Goal: Task Accomplishment & Management: Complete application form

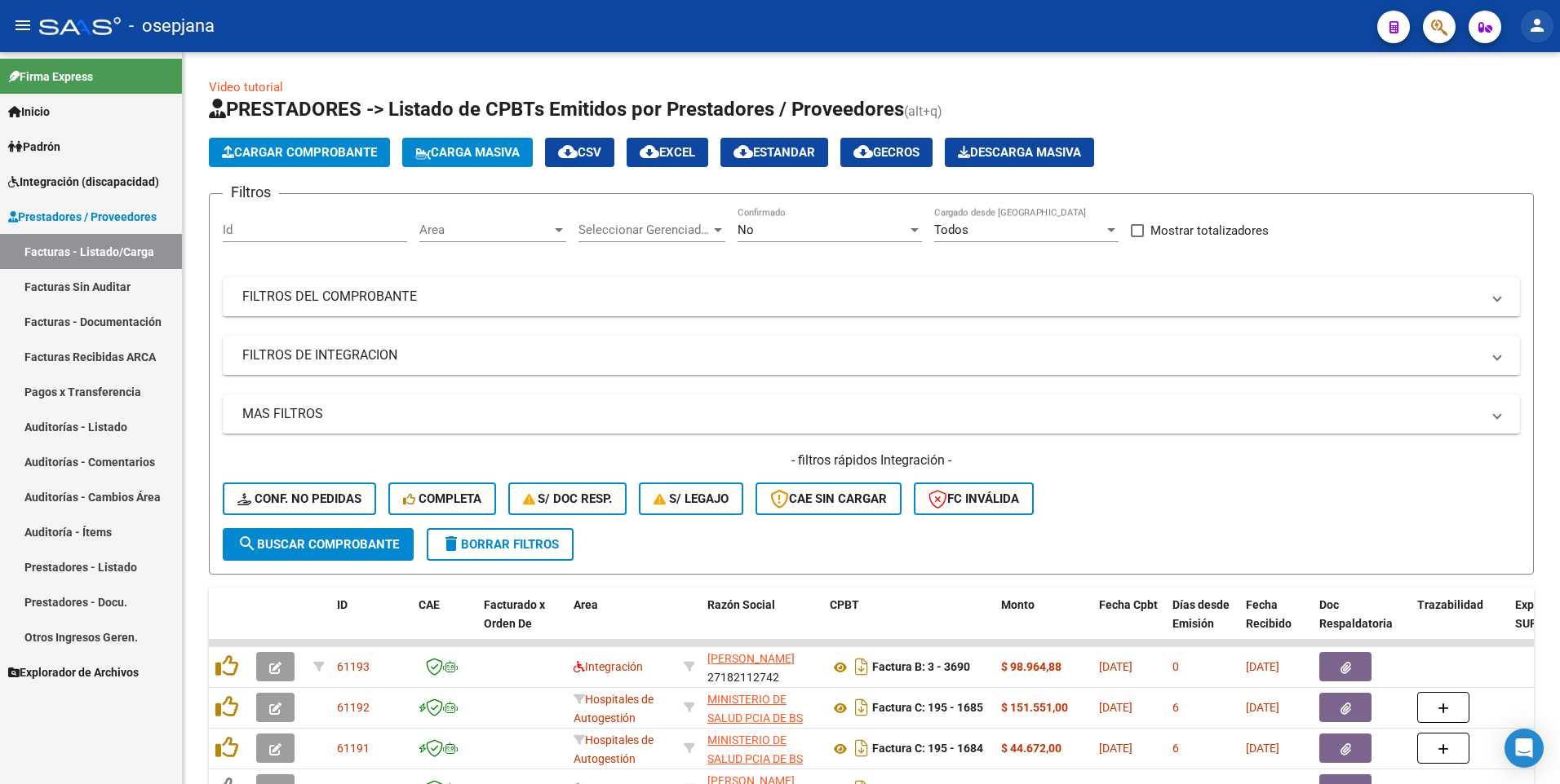
click at [1532, 20] on mat-icon "person" at bounding box center [1537, 25] width 20 height 20
click at [1531, 75] on button "person Mi Perfil" at bounding box center [1503, 68] width 99 height 39
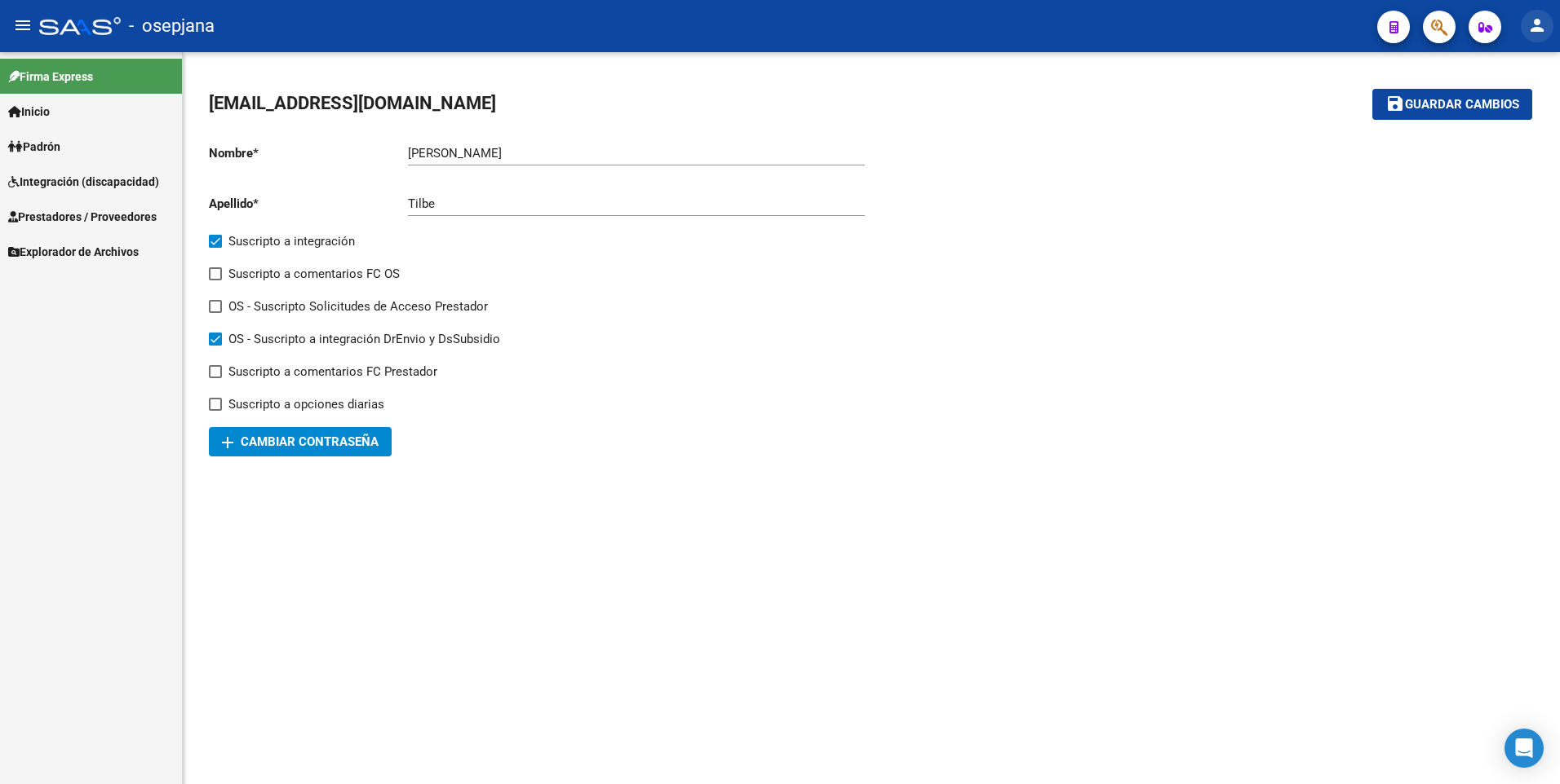
click at [1548, 27] on button "person" at bounding box center [1537, 26] width 33 height 33
click at [1513, 115] on button "exit_to_app Salir" at bounding box center [1503, 107] width 99 height 39
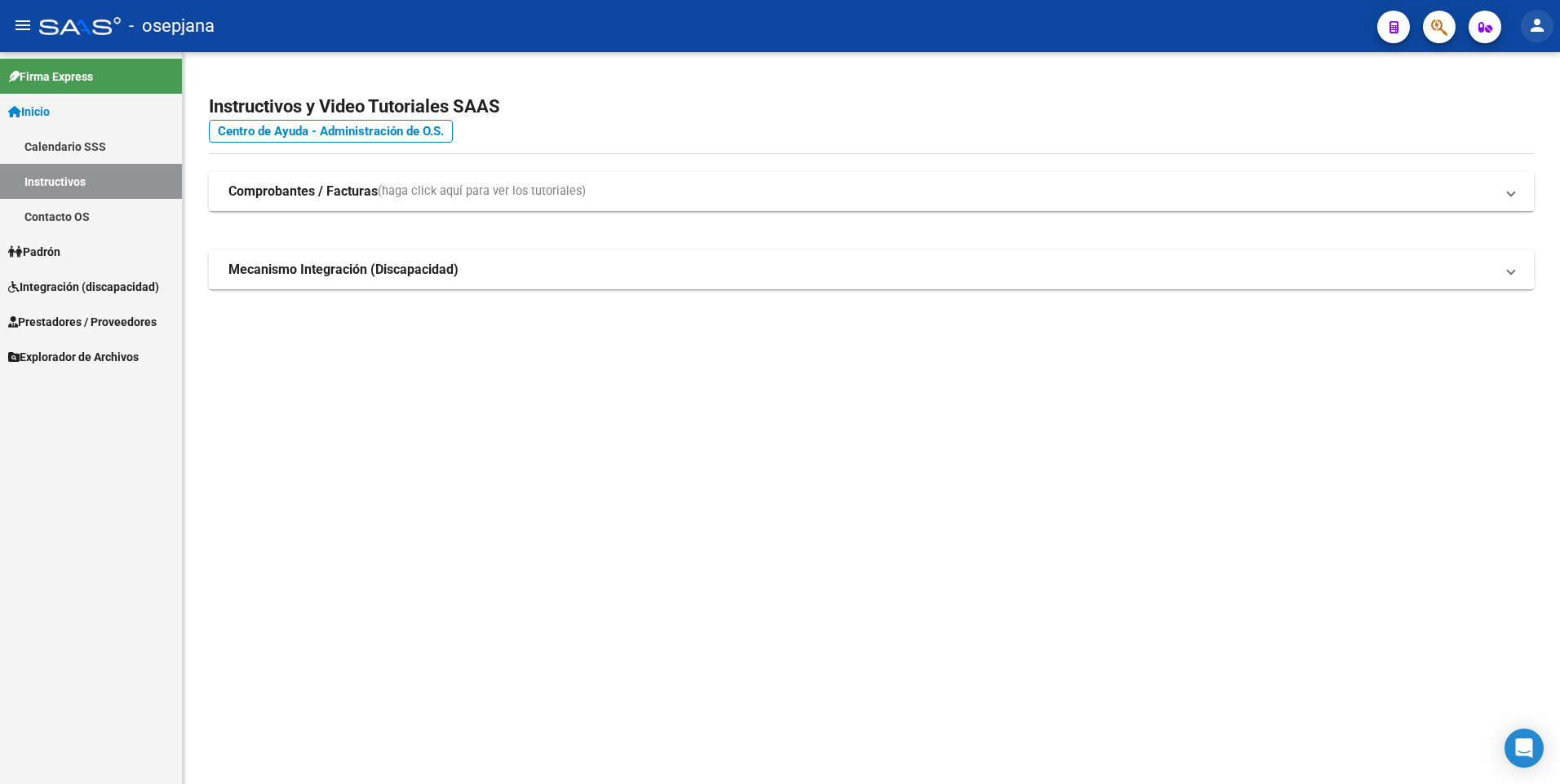
click at [1537, 22] on mat-icon "person" at bounding box center [1537, 25] width 20 height 20
click at [1521, 67] on button "person Mi Perfil" at bounding box center [1503, 68] width 99 height 39
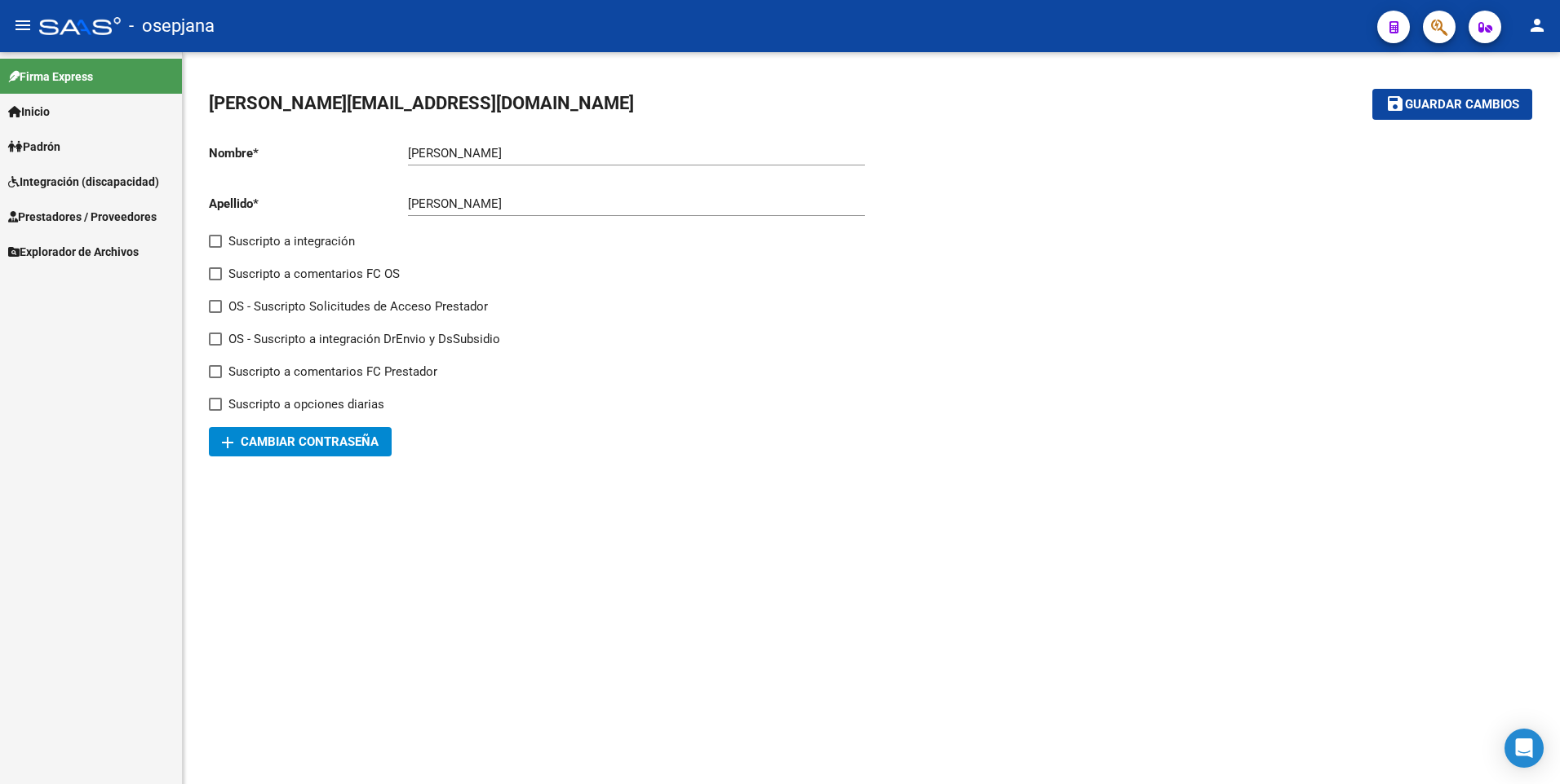
click at [48, 179] on span "Integración (discapacidad)" at bounding box center [83, 182] width 151 height 18
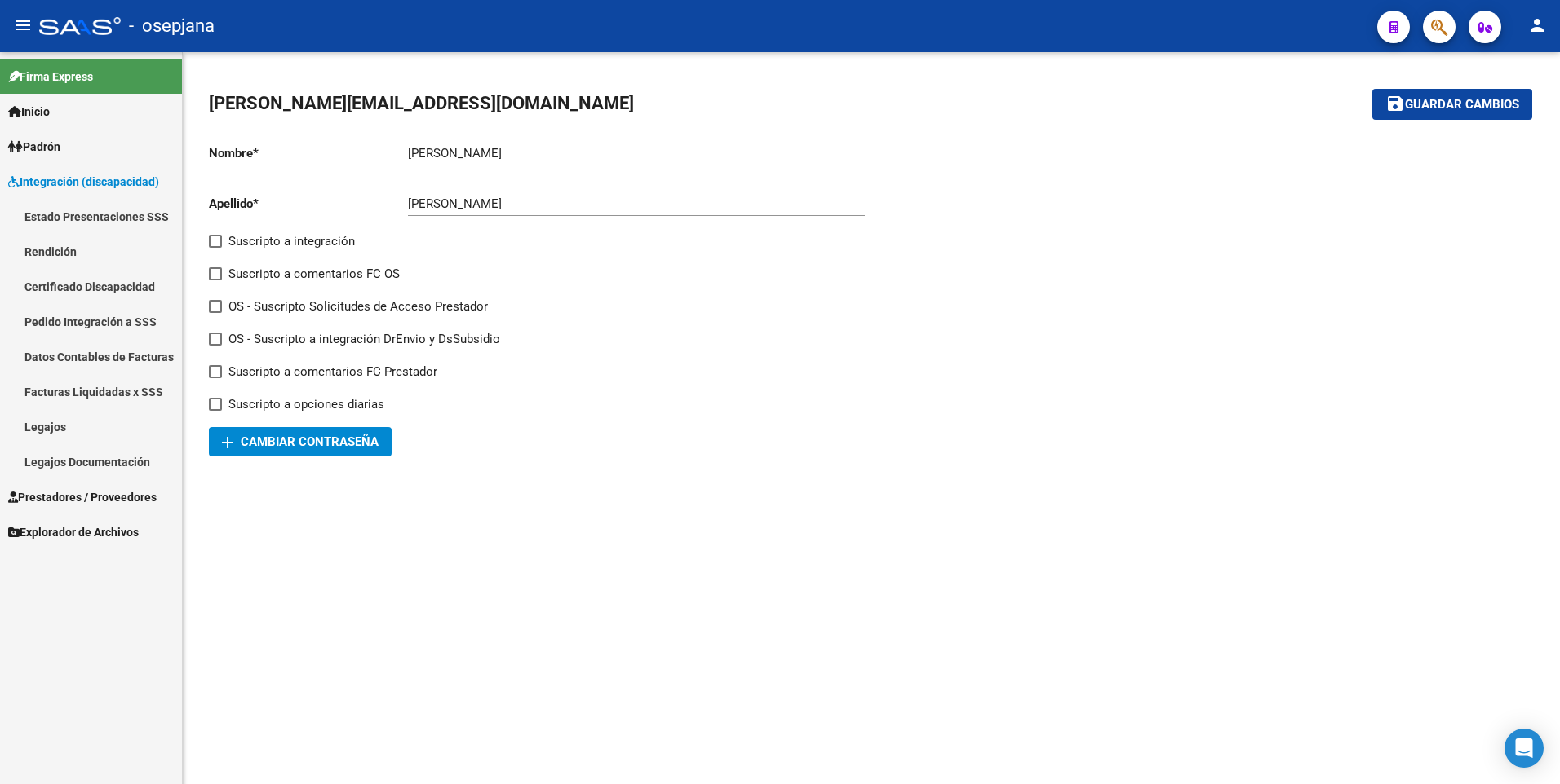
click at [35, 431] on link "Legajos" at bounding box center [91, 427] width 182 height 35
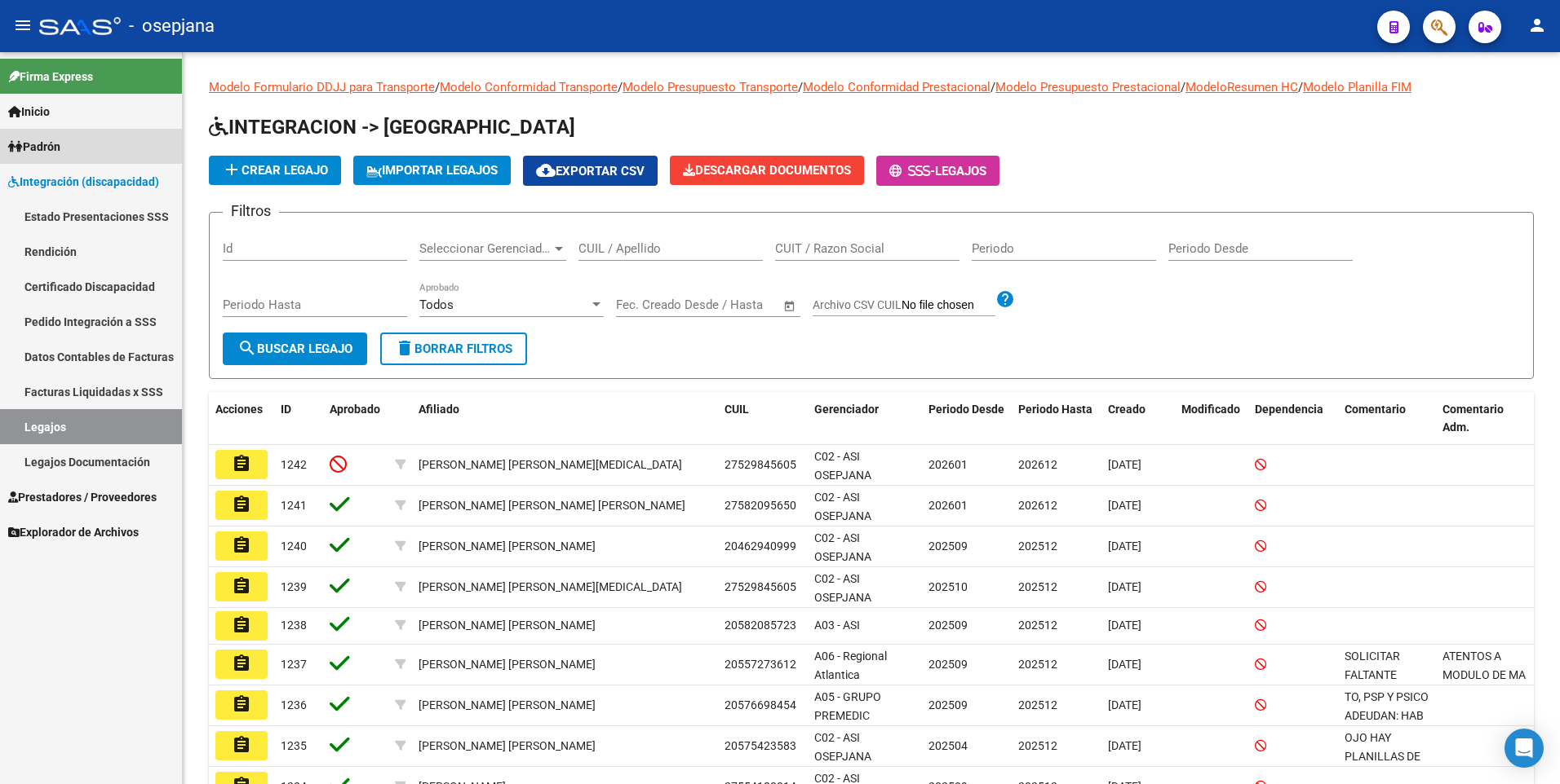
click at [38, 139] on span "Padrón" at bounding box center [34, 146] width 52 height 18
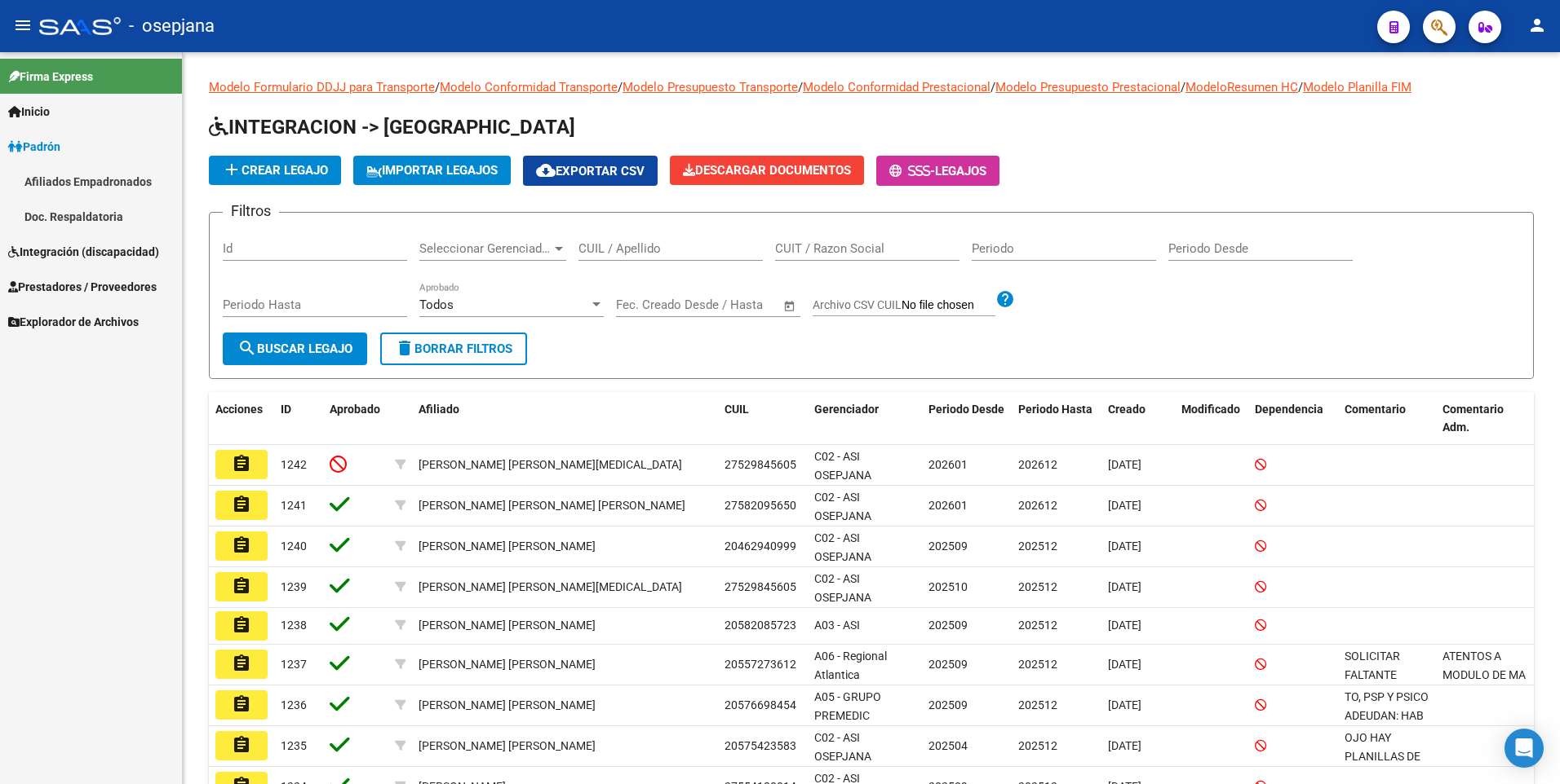
click at [45, 284] on span "Prestadores / Proveedores" at bounding box center [82, 286] width 148 height 18
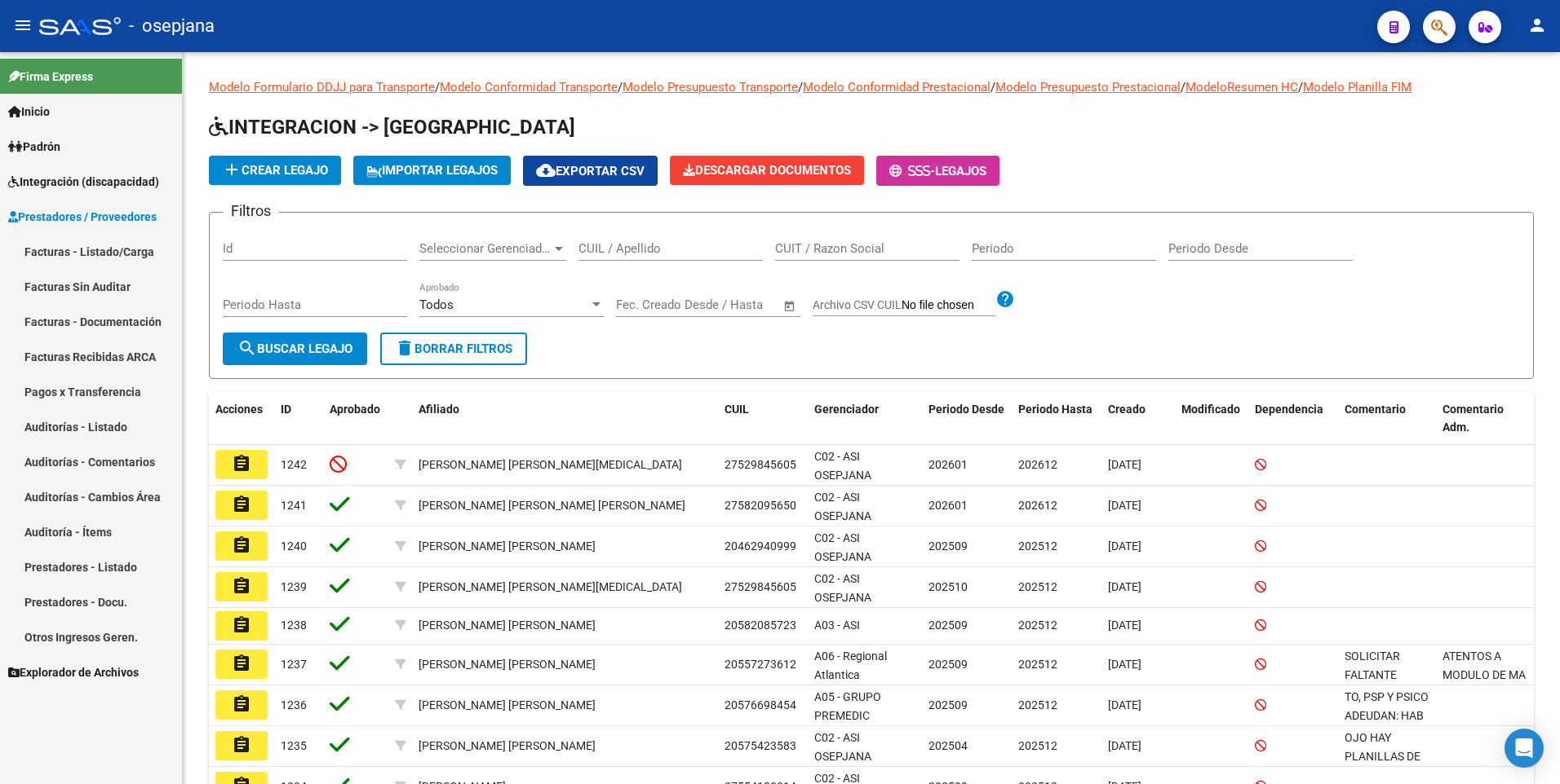
click at [54, 256] on link "Facturas - Listado/Carga" at bounding box center [91, 252] width 182 height 35
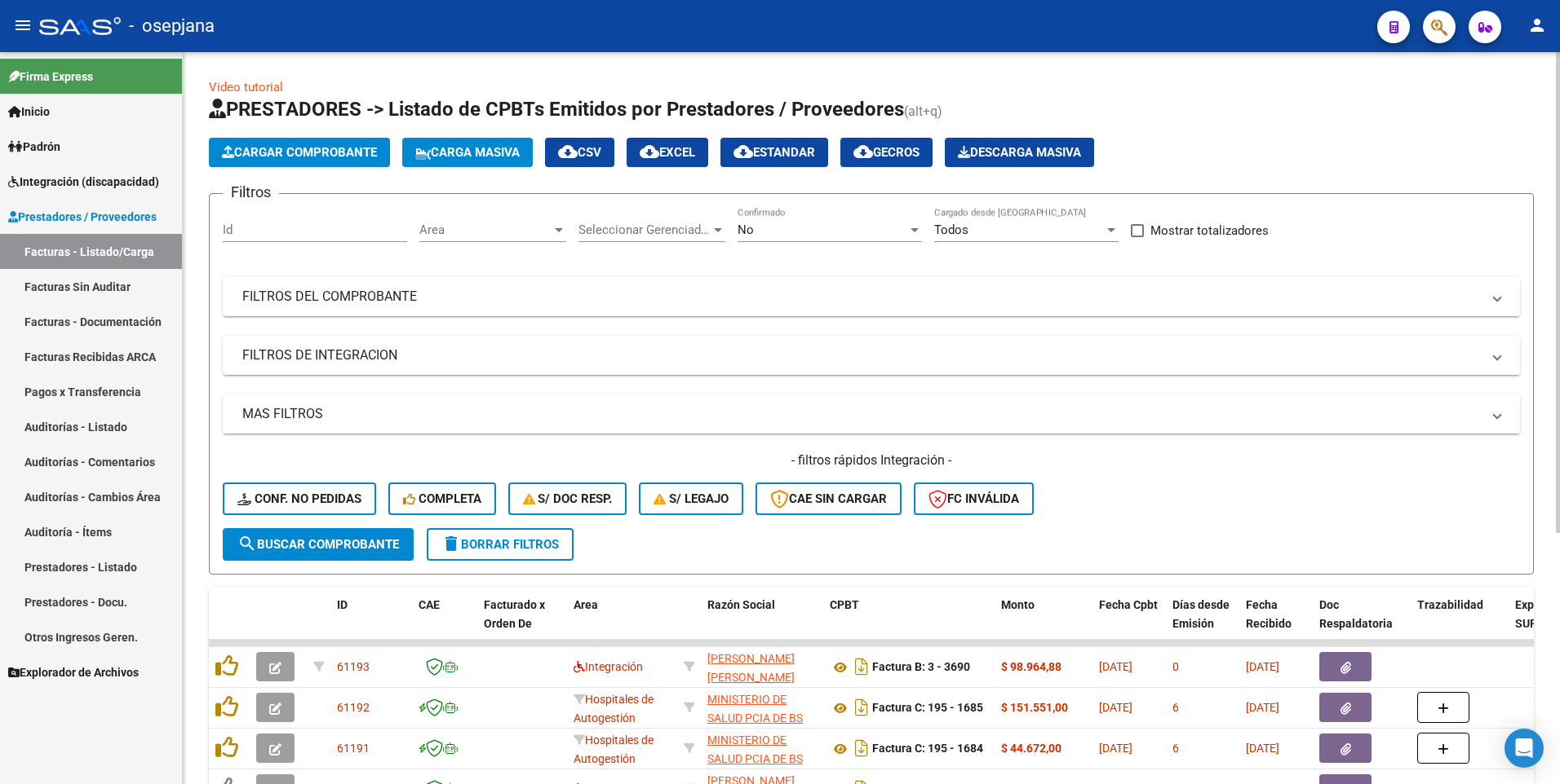
click at [319, 148] on span "Cargar Comprobante" at bounding box center [299, 153] width 155 height 15
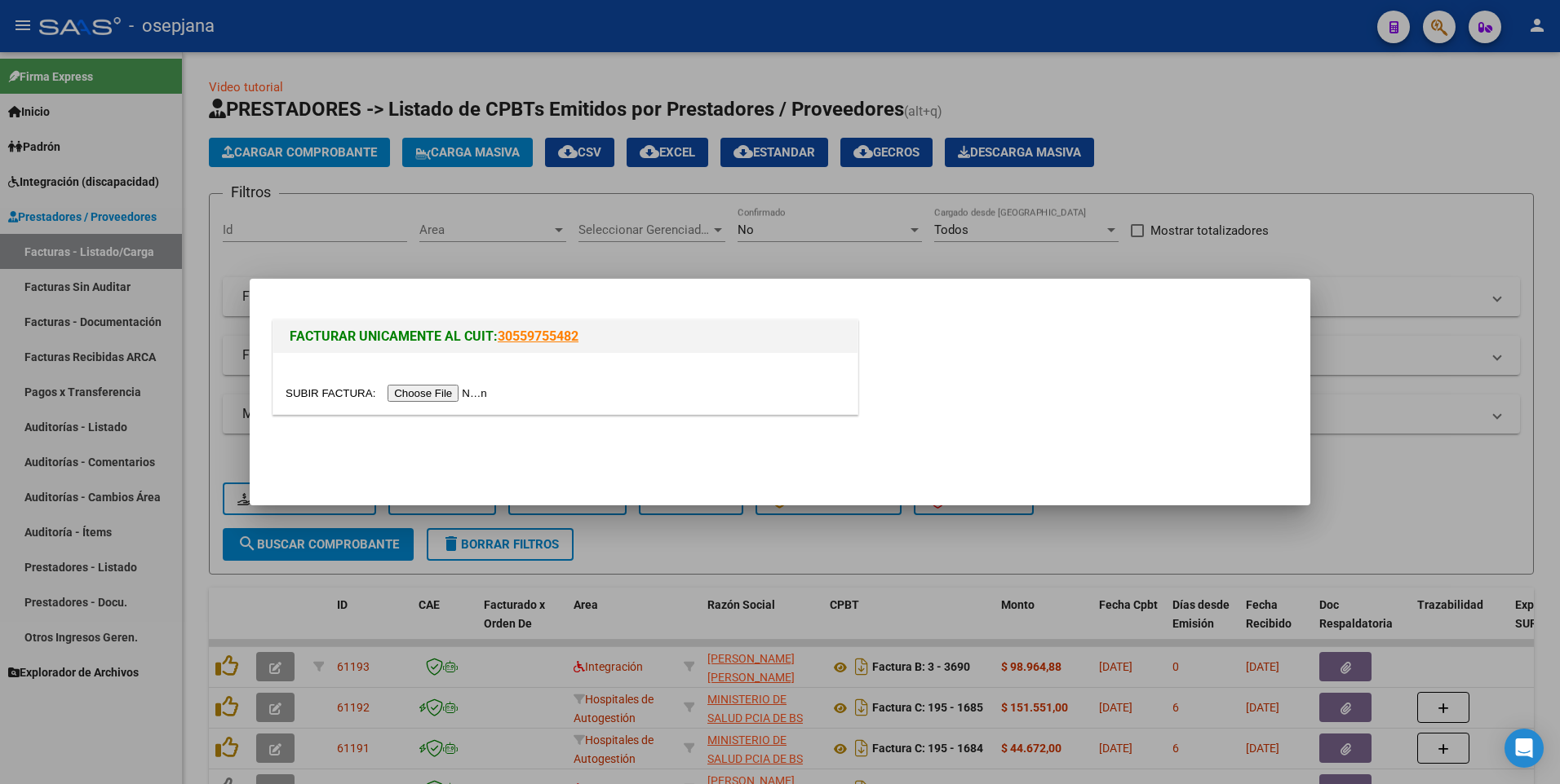
click at [406, 396] on input "file" at bounding box center [389, 393] width 207 height 17
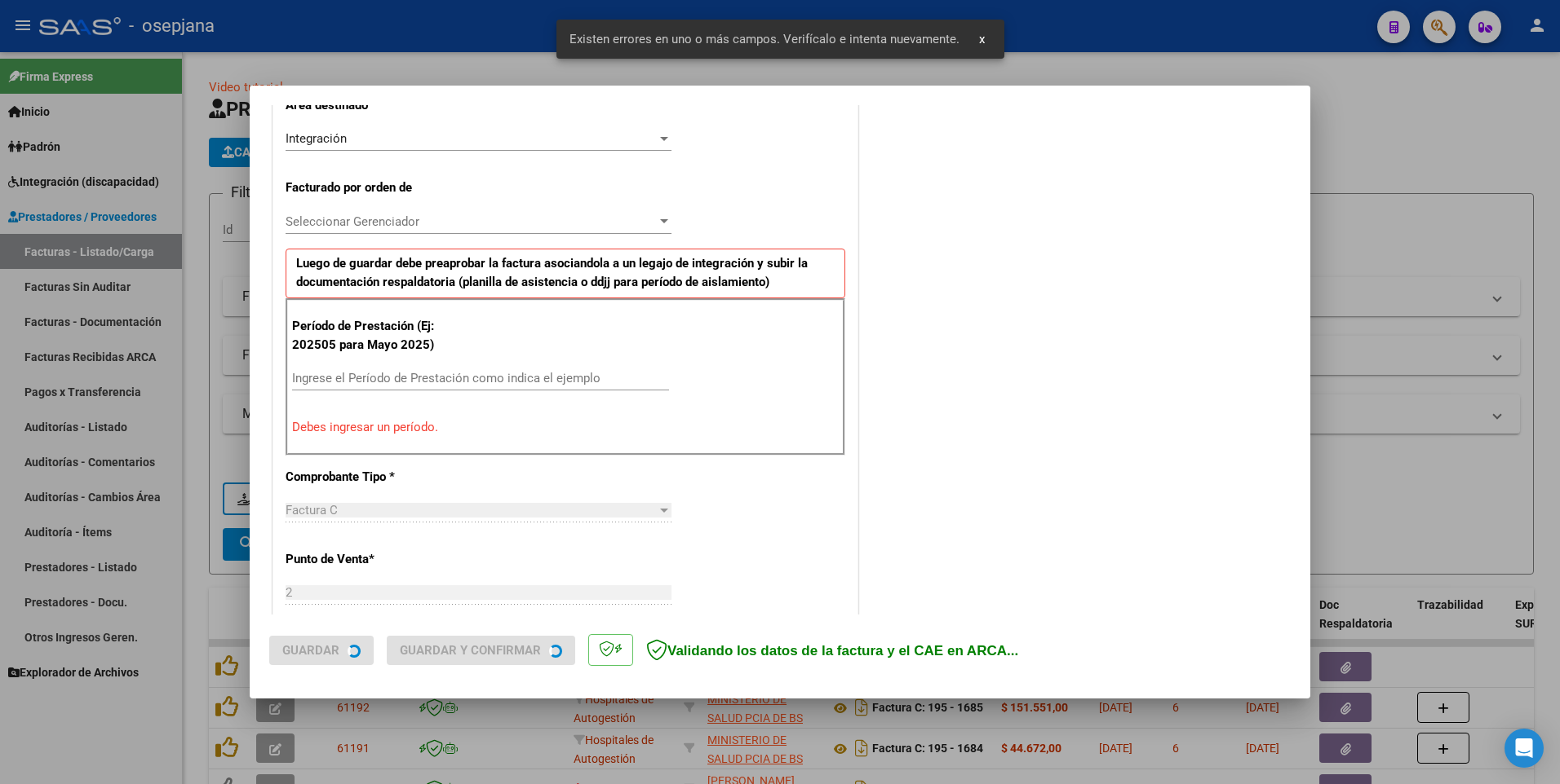
scroll to position [396, 0]
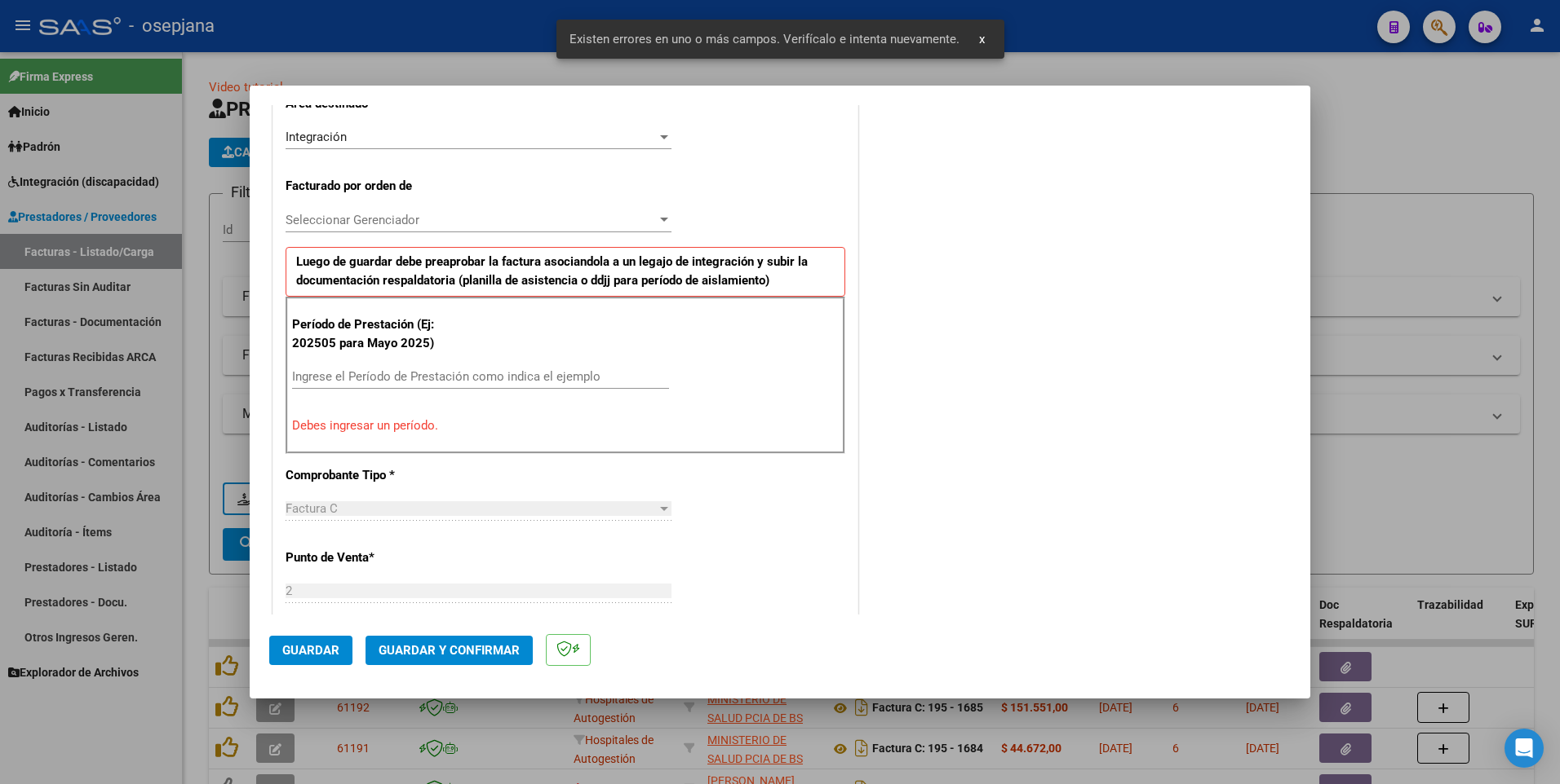
click at [391, 380] on input "Ingrese el Período de Prestación como indica el ejemplo" at bounding box center [480, 376] width 377 height 15
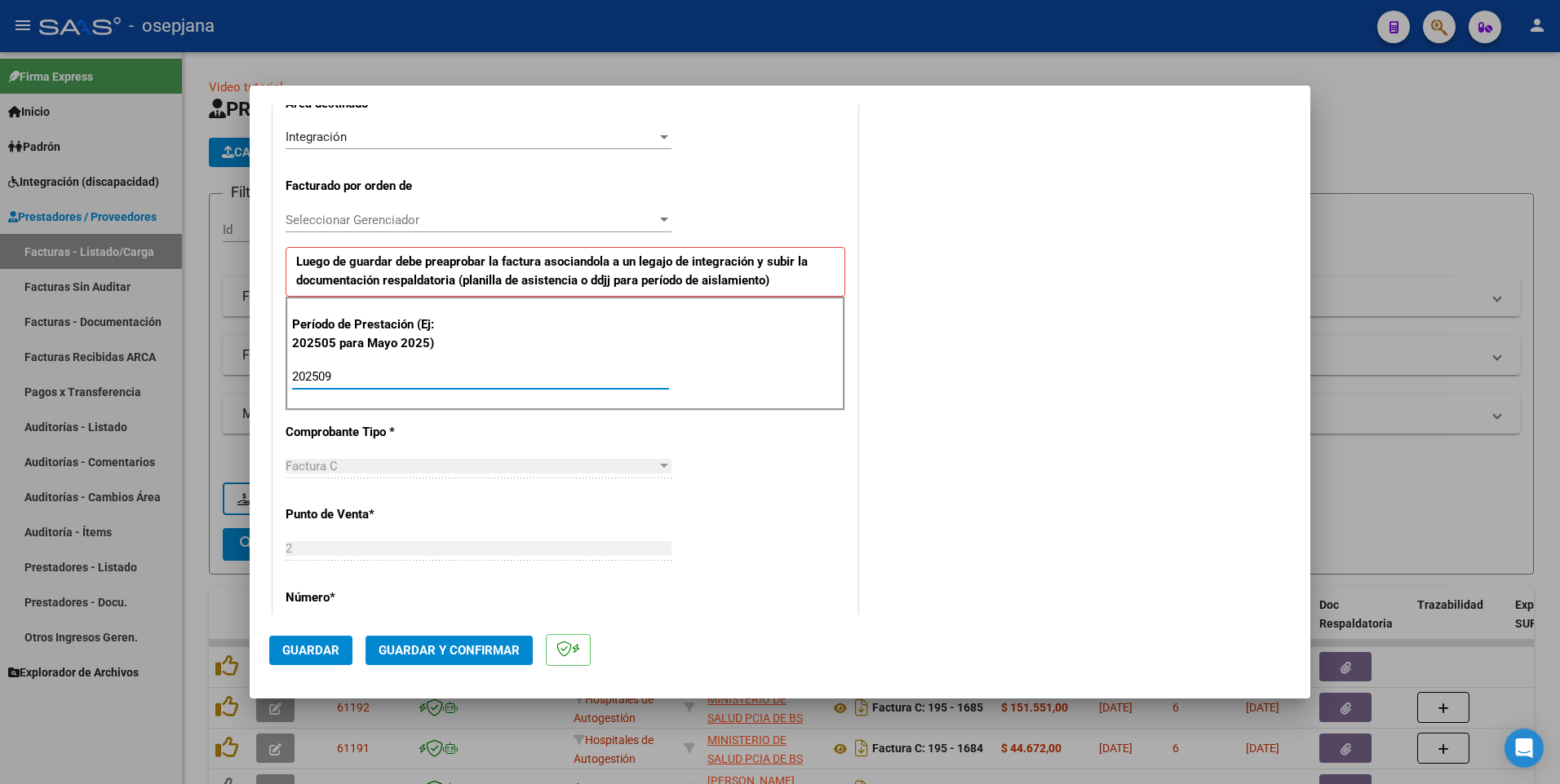
type input "202509"
click at [308, 649] on span "Guardar" at bounding box center [311, 650] width 57 height 15
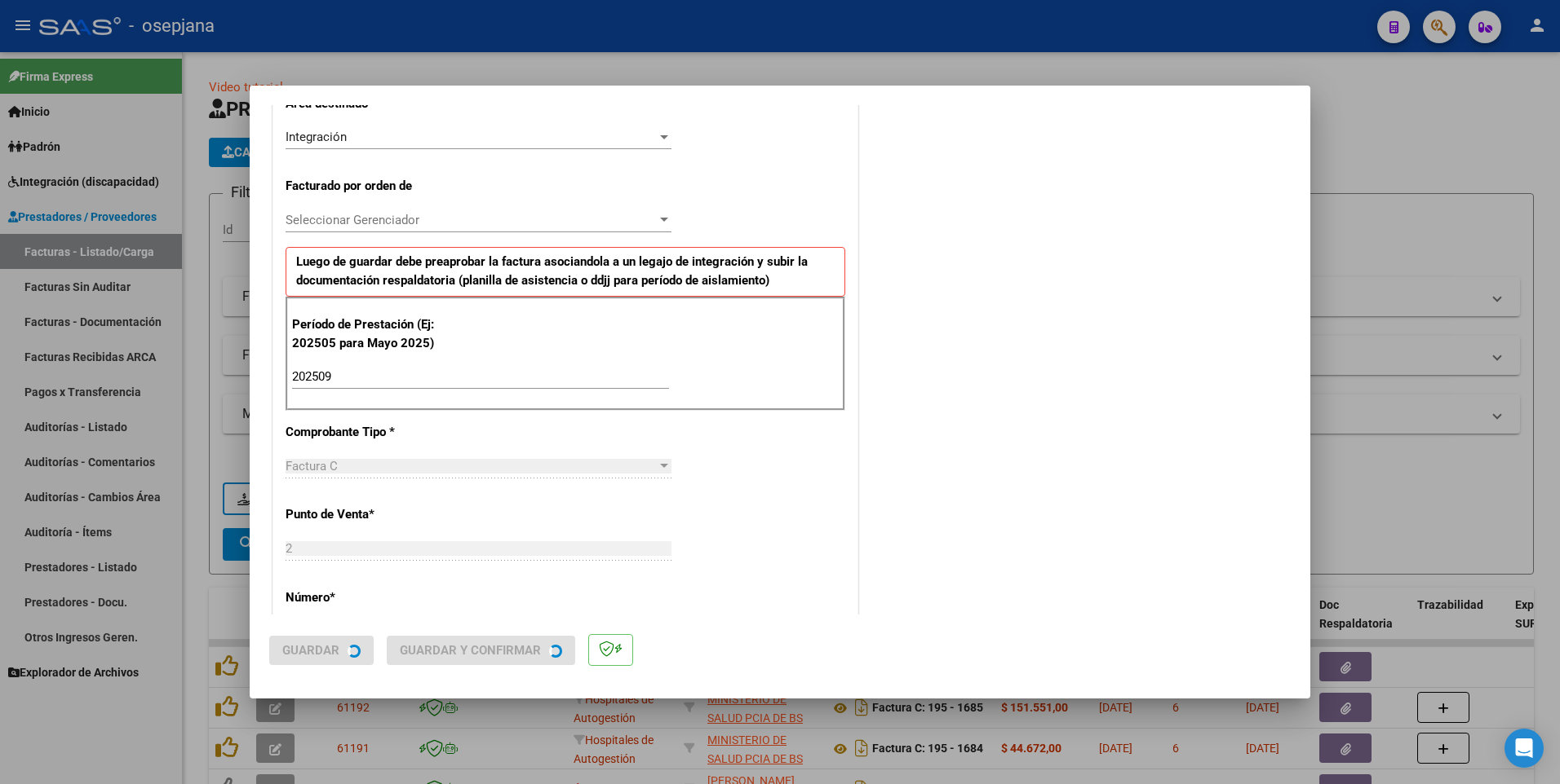
scroll to position [0, 0]
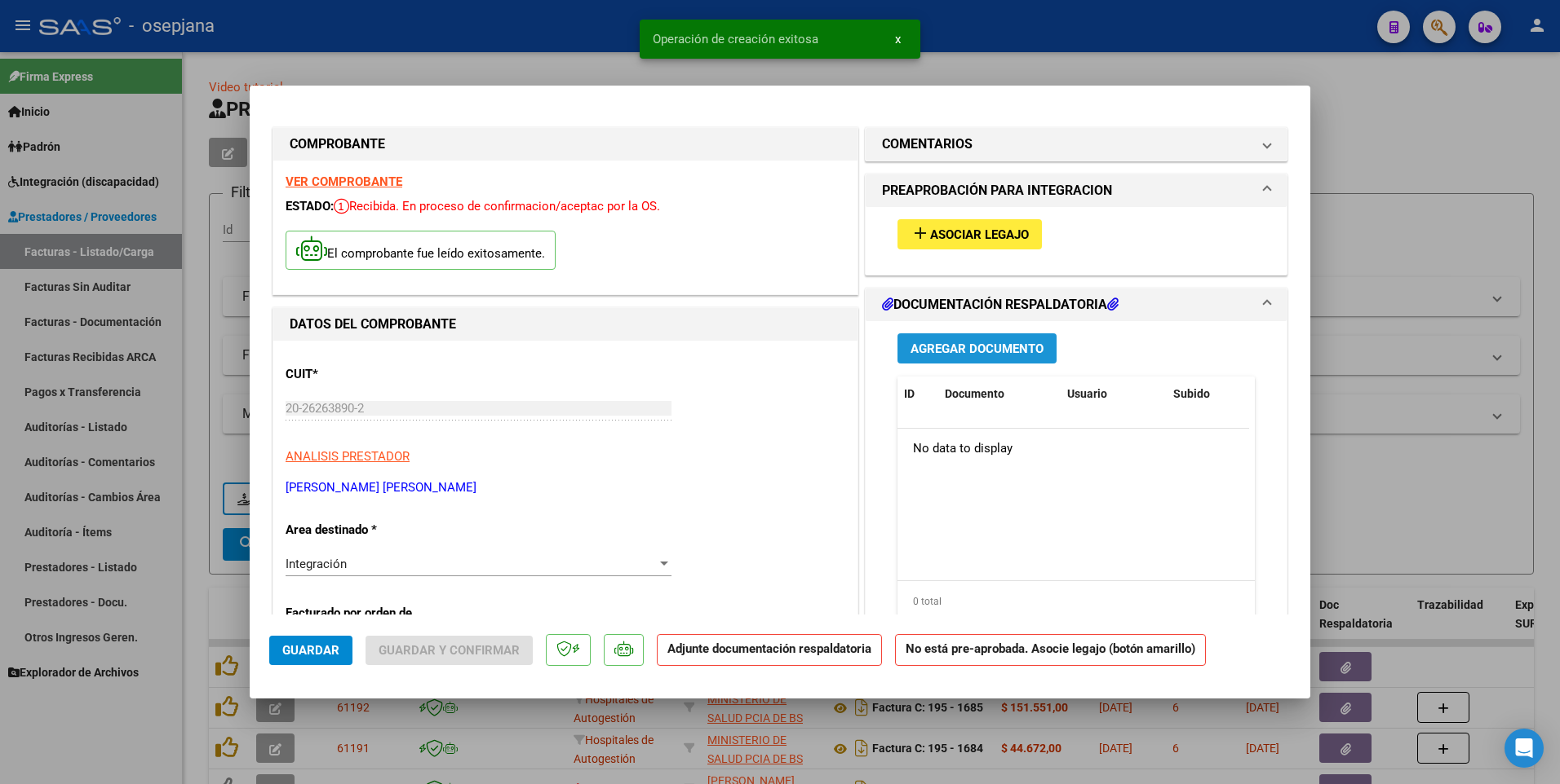
click at [965, 345] on span "Agregar Documento" at bounding box center [977, 349] width 133 height 15
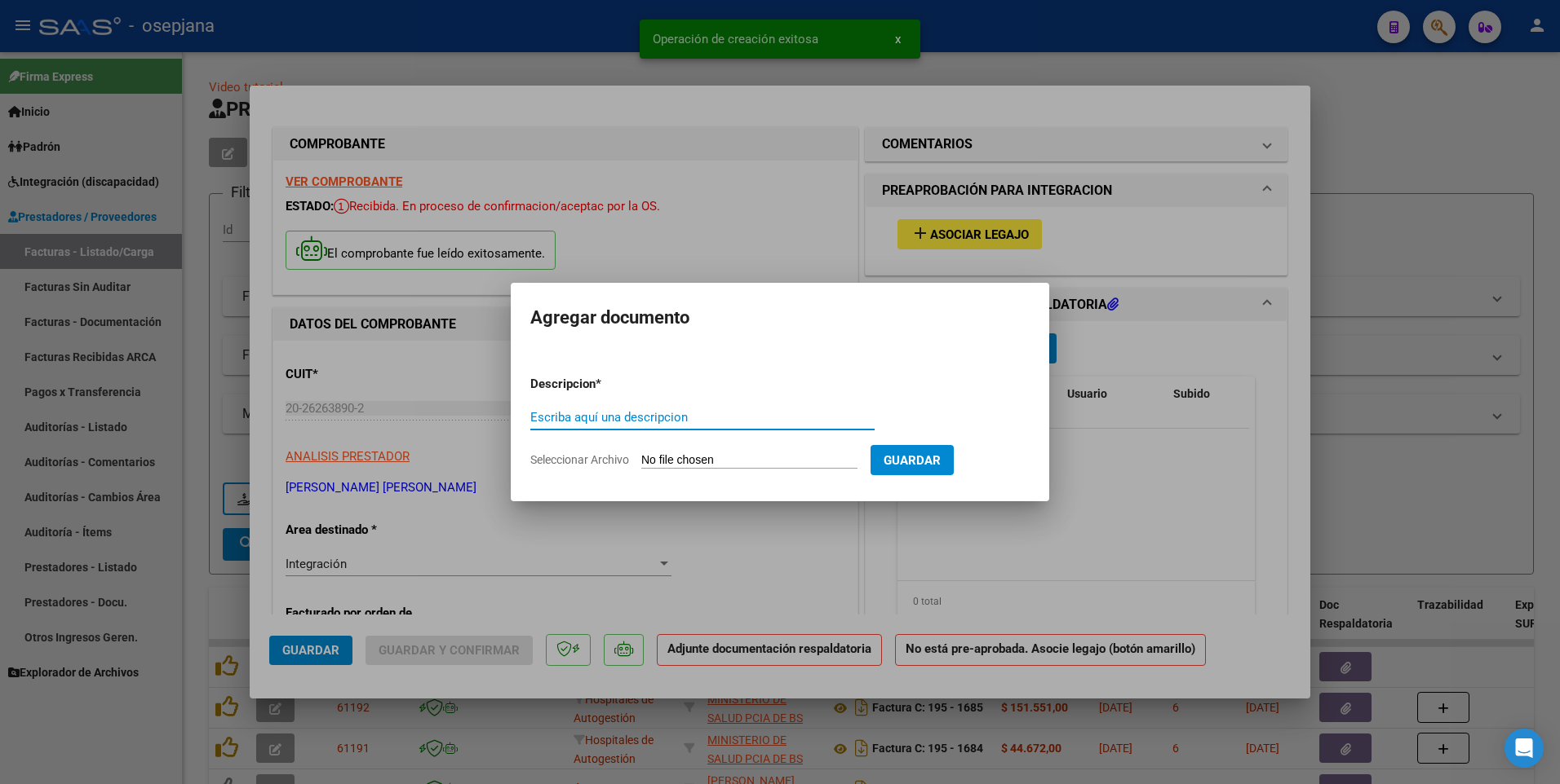
click at [602, 414] on input "Escriba aquí una descripcion" at bounding box center [703, 417] width 344 height 15
type input "asist"
click at [711, 461] on input "Seleccionar Archivo" at bounding box center [750, 460] width 217 height 15
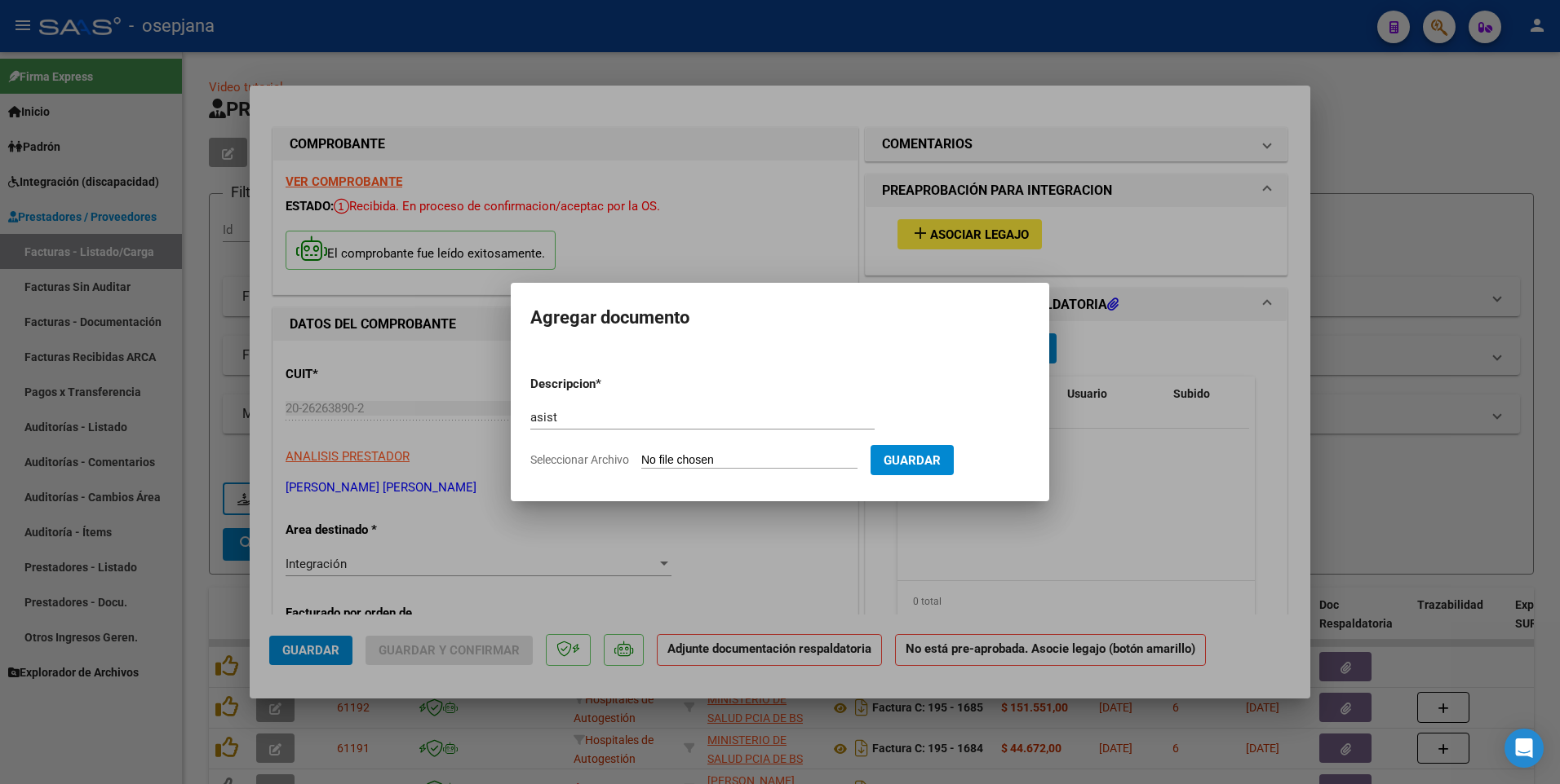
type input "C:\fakepath\caccio asist [DATE].pdf"
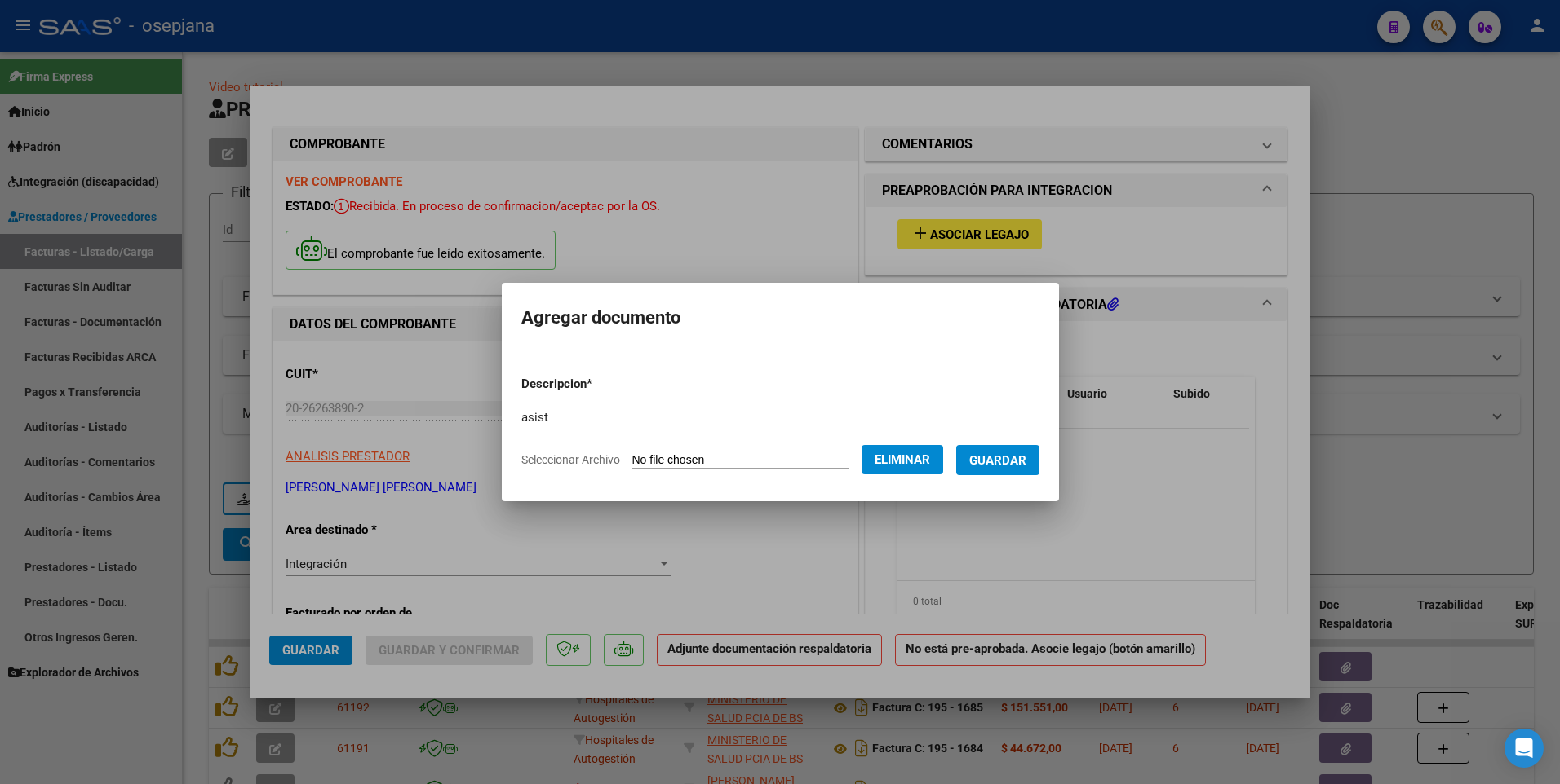
click at [994, 466] on span "Guardar" at bounding box center [997, 460] width 57 height 15
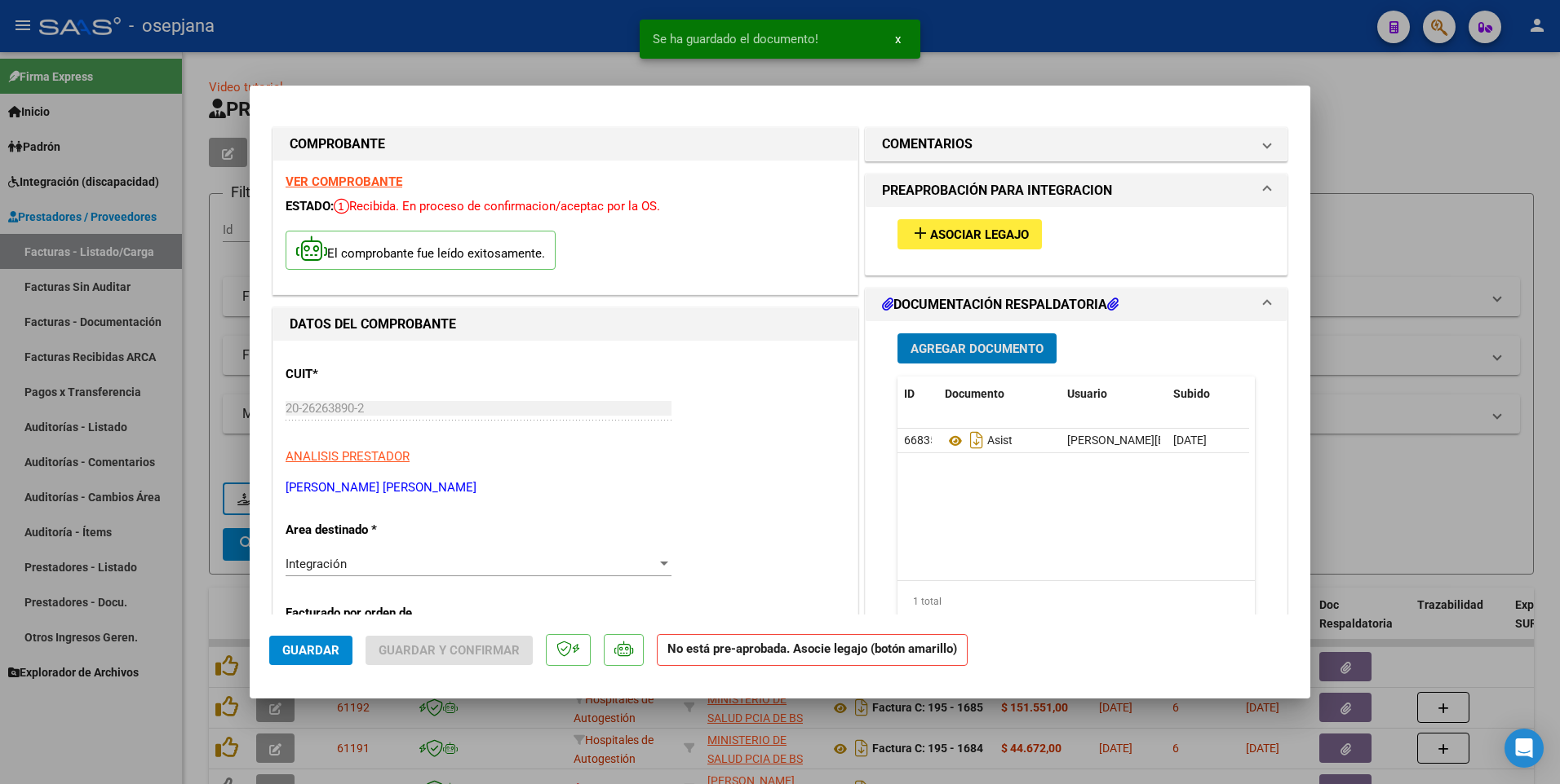
click at [299, 659] on button "Guardar" at bounding box center [311, 650] width 83 height 29
click at [373, 86] on mat-dialog-container "COMPROBANTE VER COMPROBANTE ESTADO: Recibida. En proceso de confirmacion/acepta…" at bounding box center [779, 392] width 1060 height 613
click at [501, 50] on div at bounding box center [780, 392] width 1560 height 784
type input "$ 0,00"
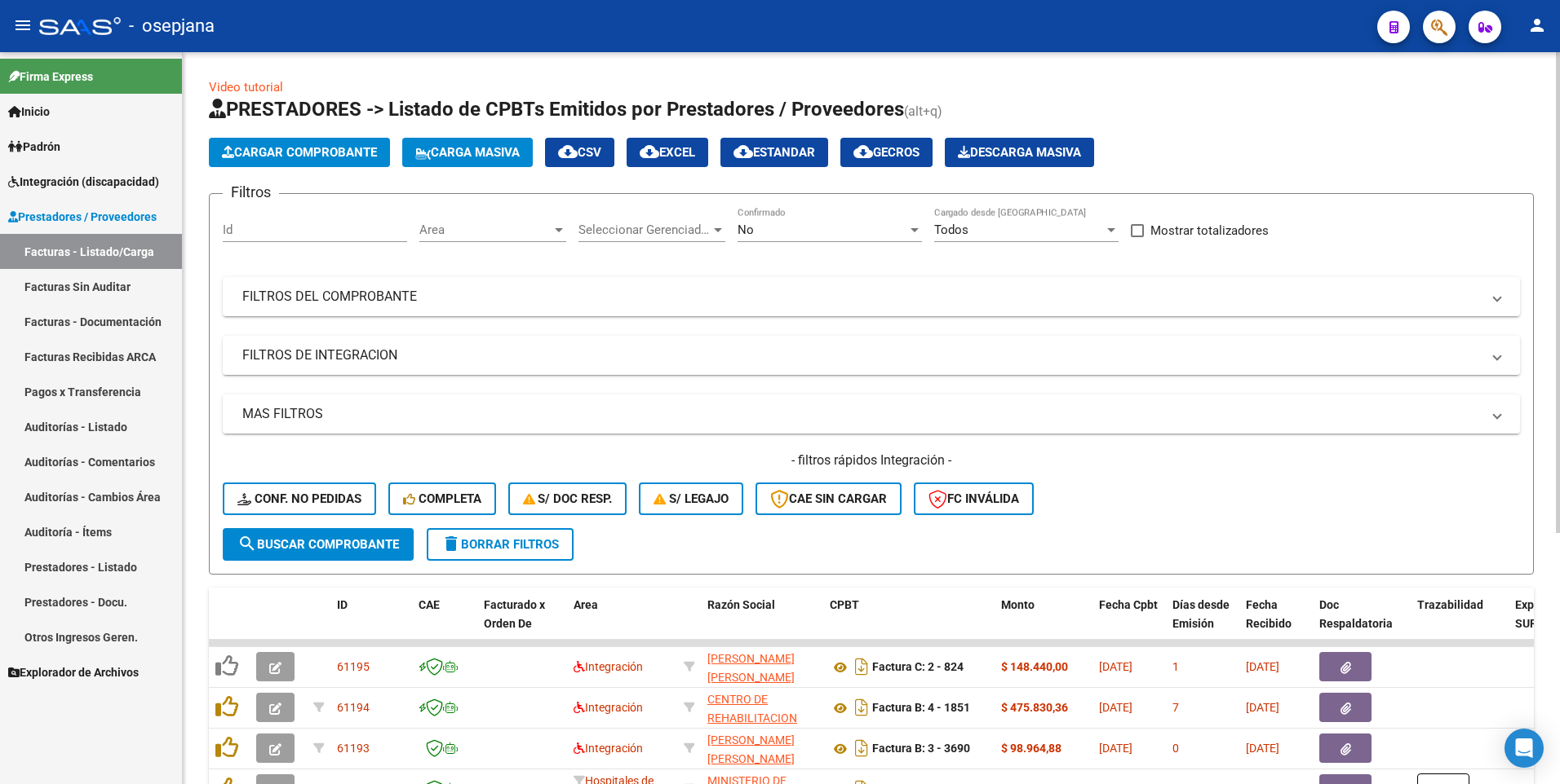
click at [286, 146] on span "Cargar Comprobante" at bounding box center [299, 153] width 155 height 15
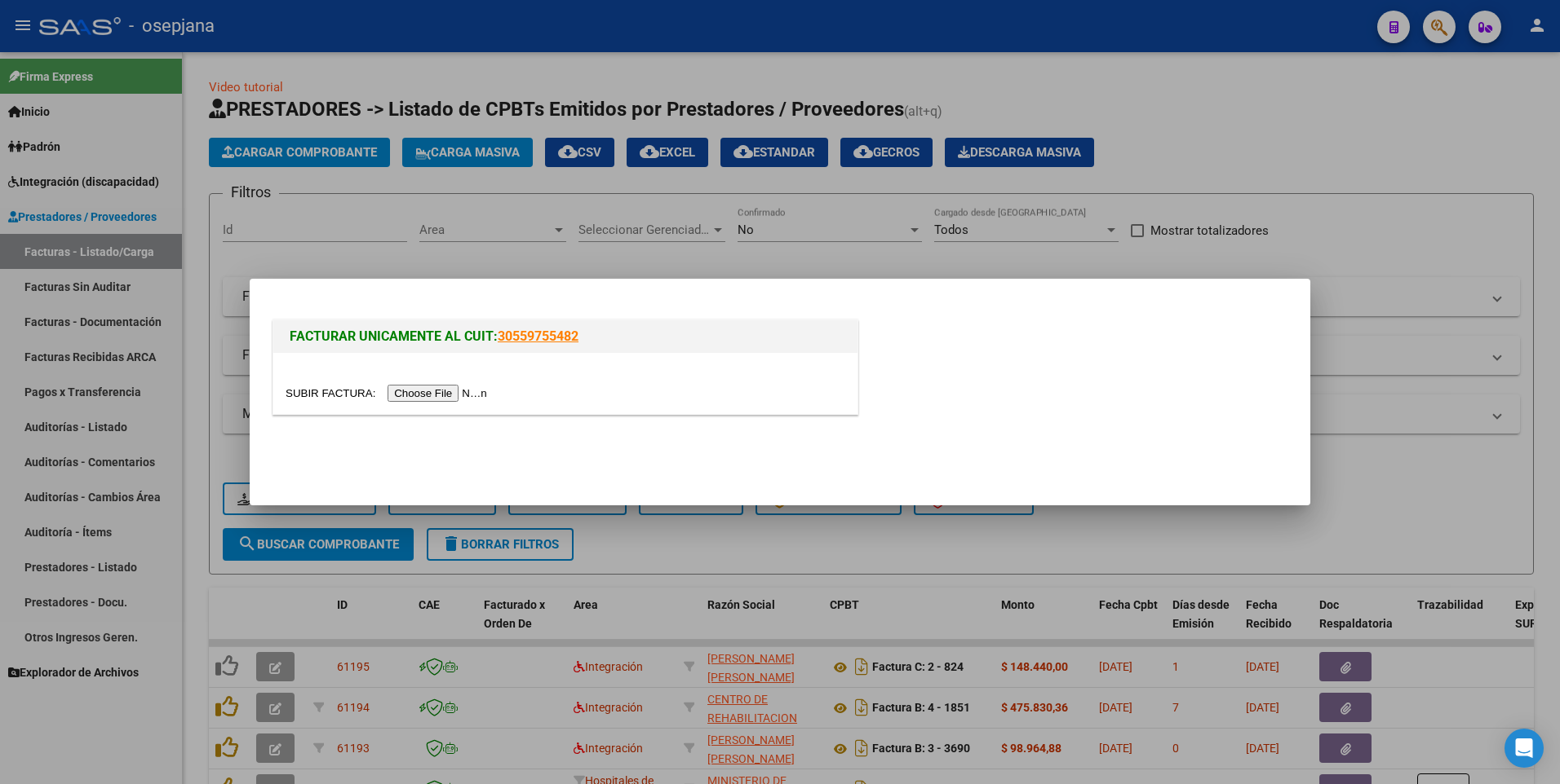
click at [414, 389] on input "file" at bounding box center [389, 393] width 207 height 17
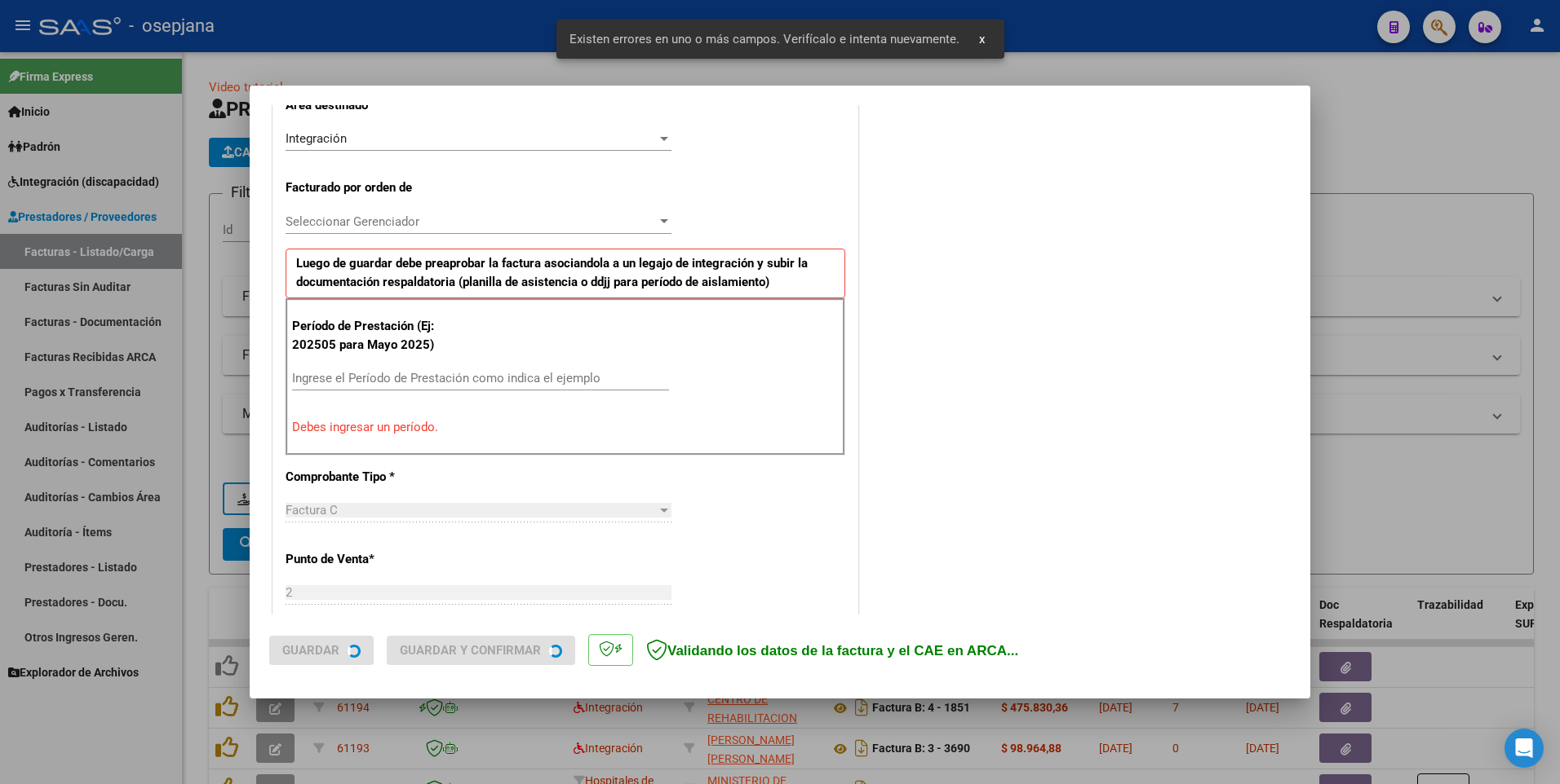
scroll to position [396, 0]
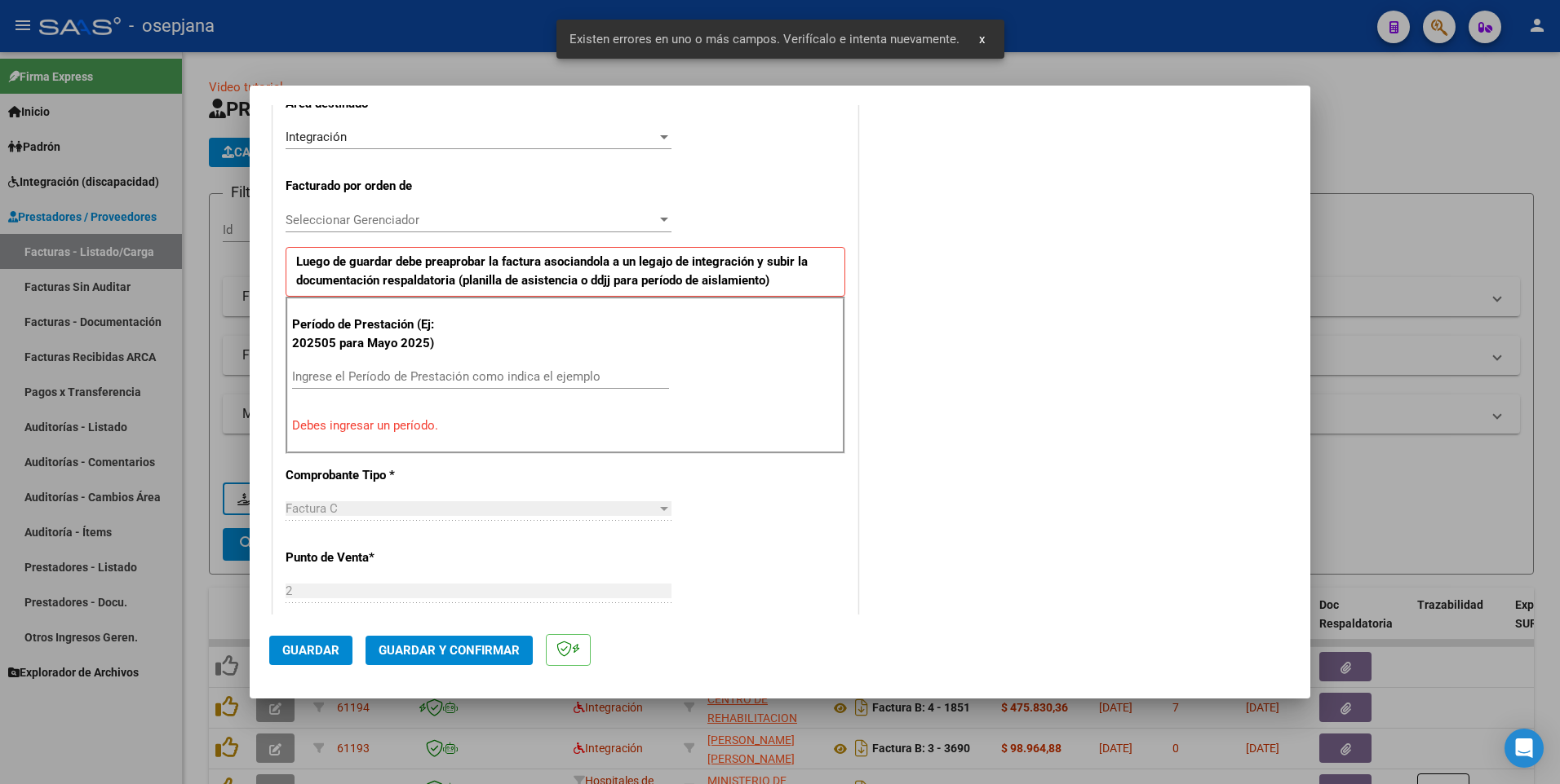
click at [369, 381] on input "Ingrese el Período de Prestación como indica el ejemplo" at bounding box center [480, 376] width 377 height 15
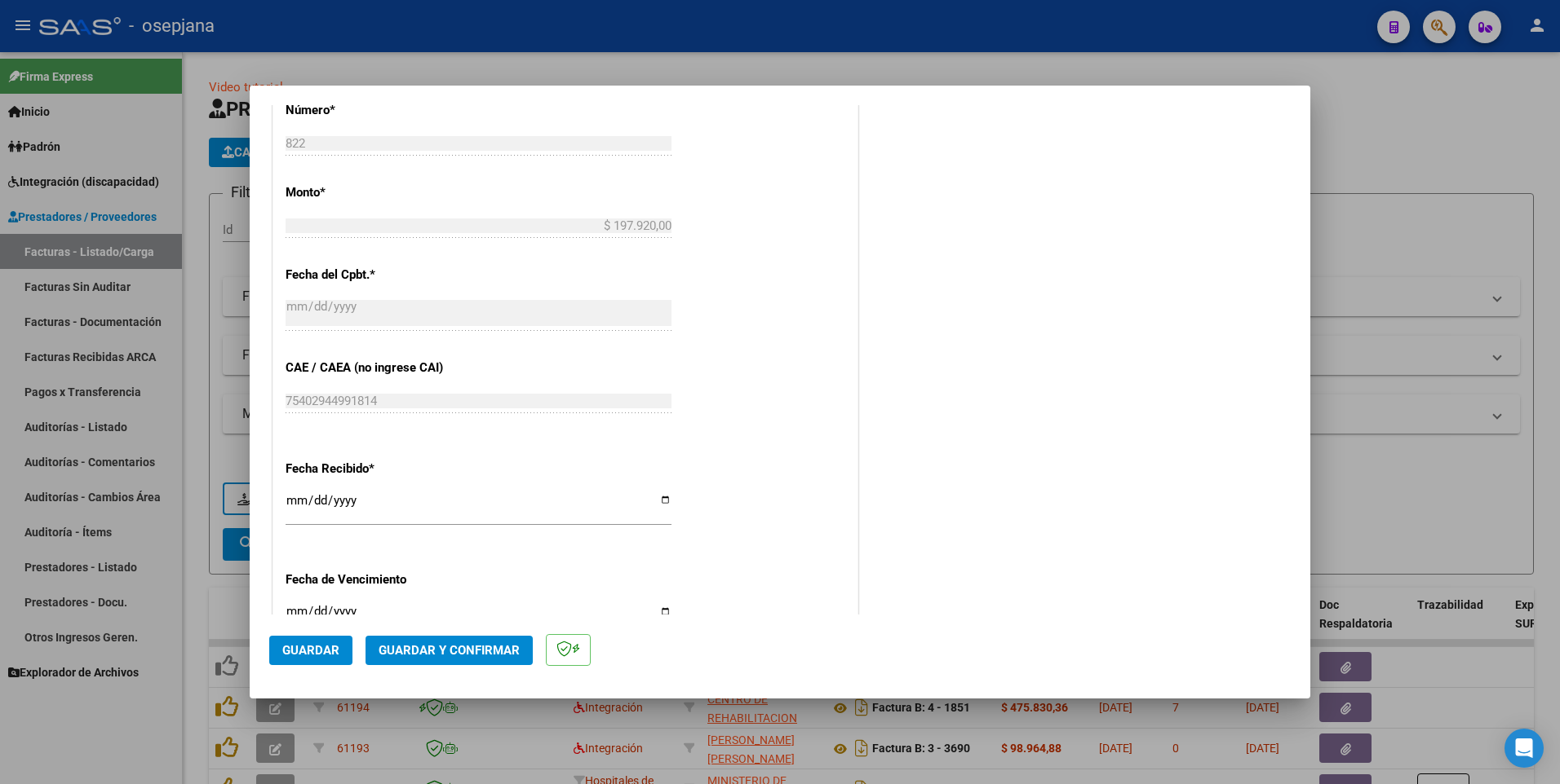
scroll to position [884, 0]
type input "202509"
click at [311, 649] on span "Guardar" at bounding box center [311, 650] width 57 height 15
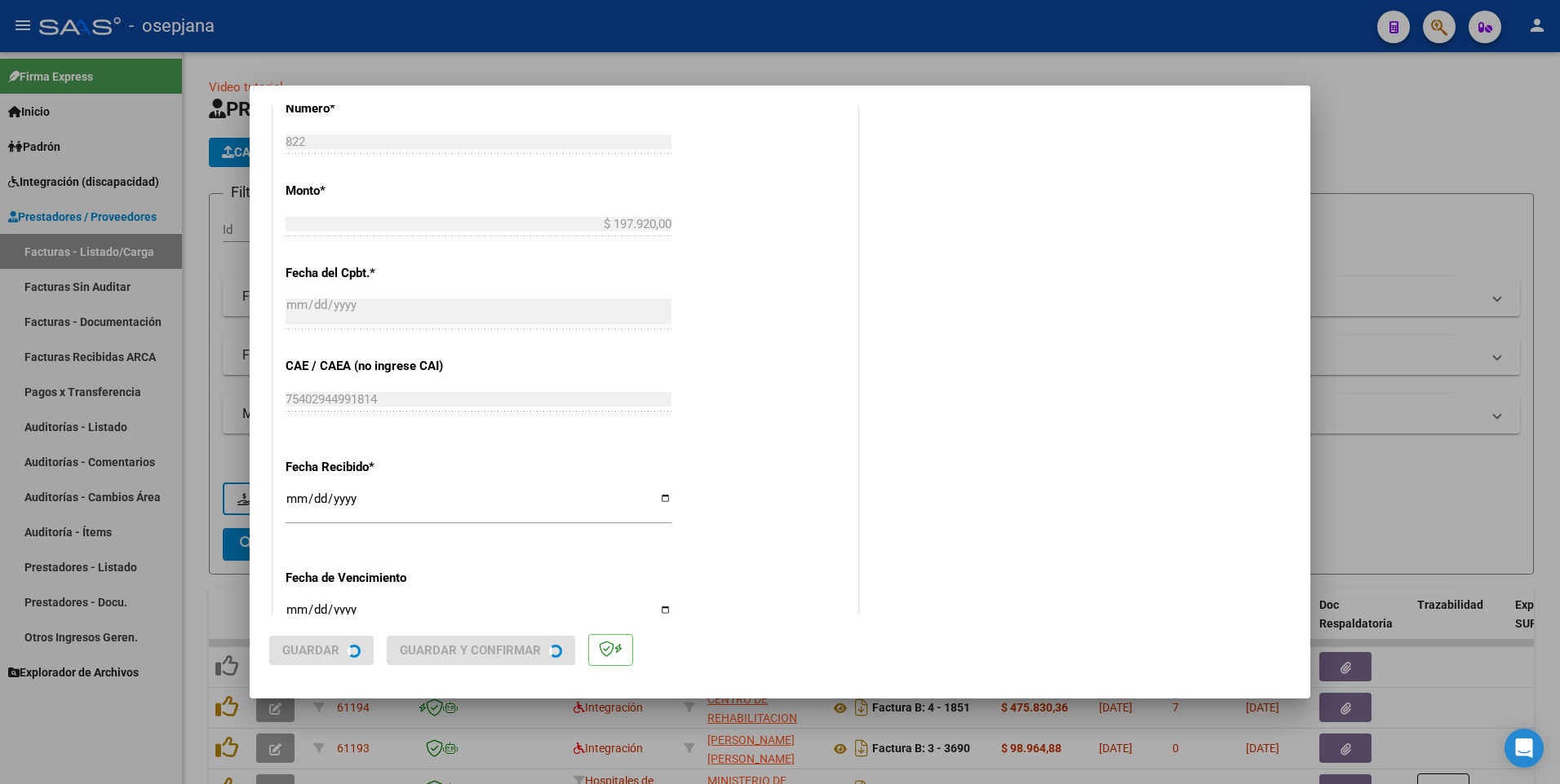
scroll to position [0, 0]
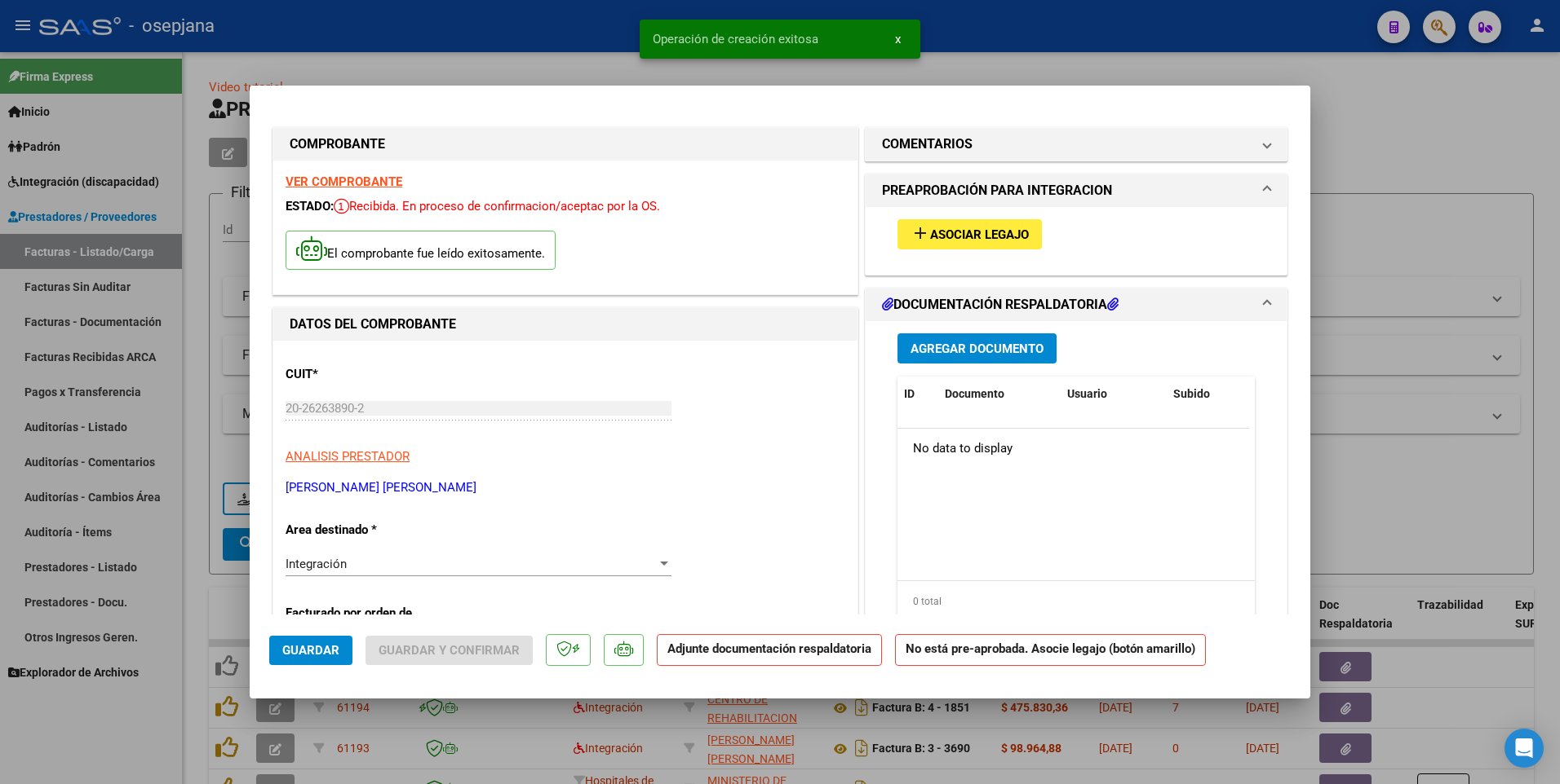
click at [945, 344] on span "Agregar Documento" at bounding box center [977, 349] width 133 height 15
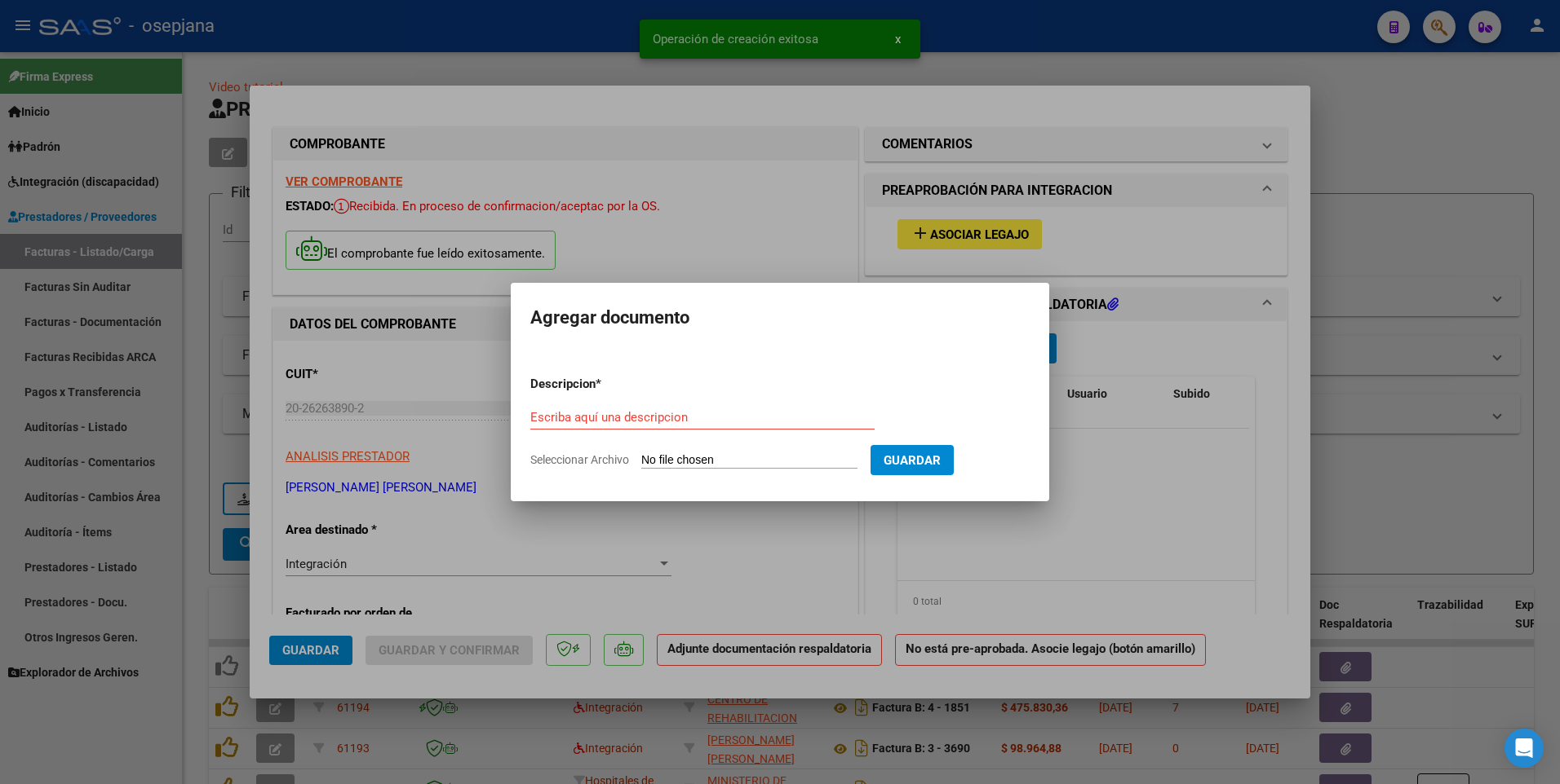
click at [667, 409] on div "Escriba aquí una descripcion" at bounding box center [703, 418] width 344 height 25
type input "asist"
click at [666, 458] on input "Seleccionar Archivo" at bounding box center [750, 460] width 217 height 15
type input "C:\fakepath\di filippo asistencia [DATE].pdf"
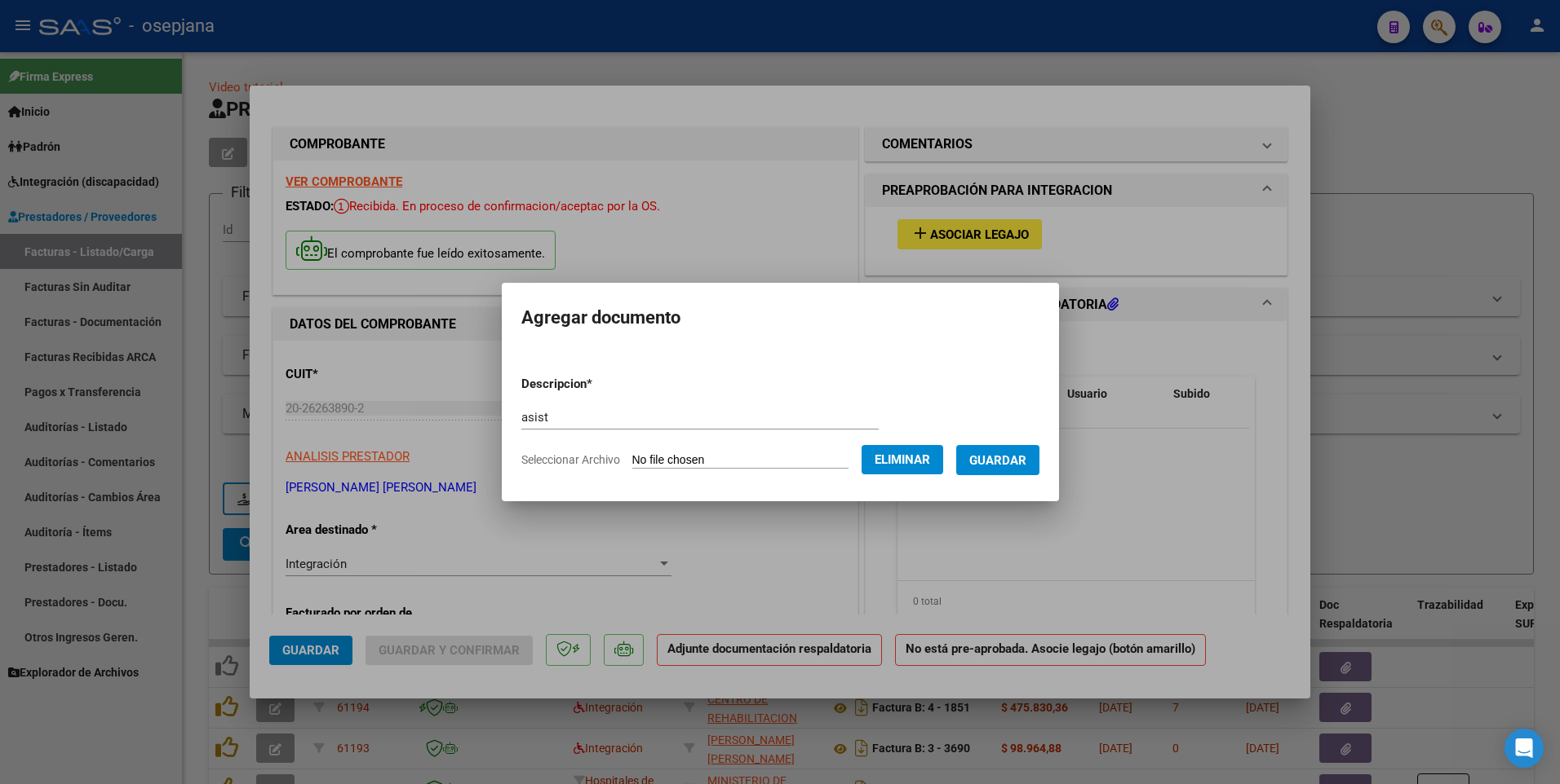
click at [1012, 463] on span "Guardar" at bounding box center [997, 460] width 57 height 15
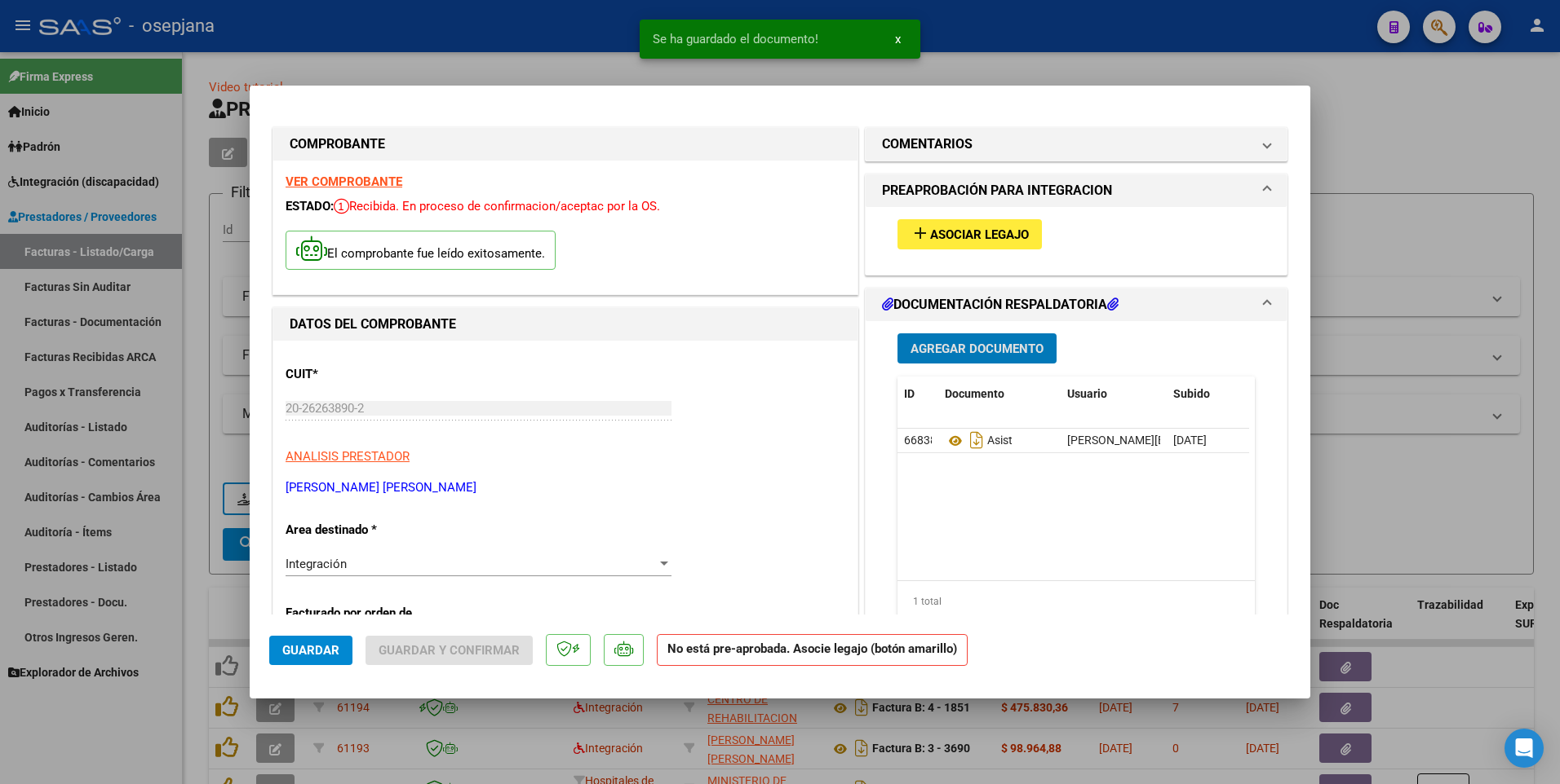
click at [303, 655] on span "Guardar" at bounding box center [311, 650] width 57 height 15
click at [550, 66] on div at bounding box center [780, 392] width 1560 height 784
type input "$ 0,00"
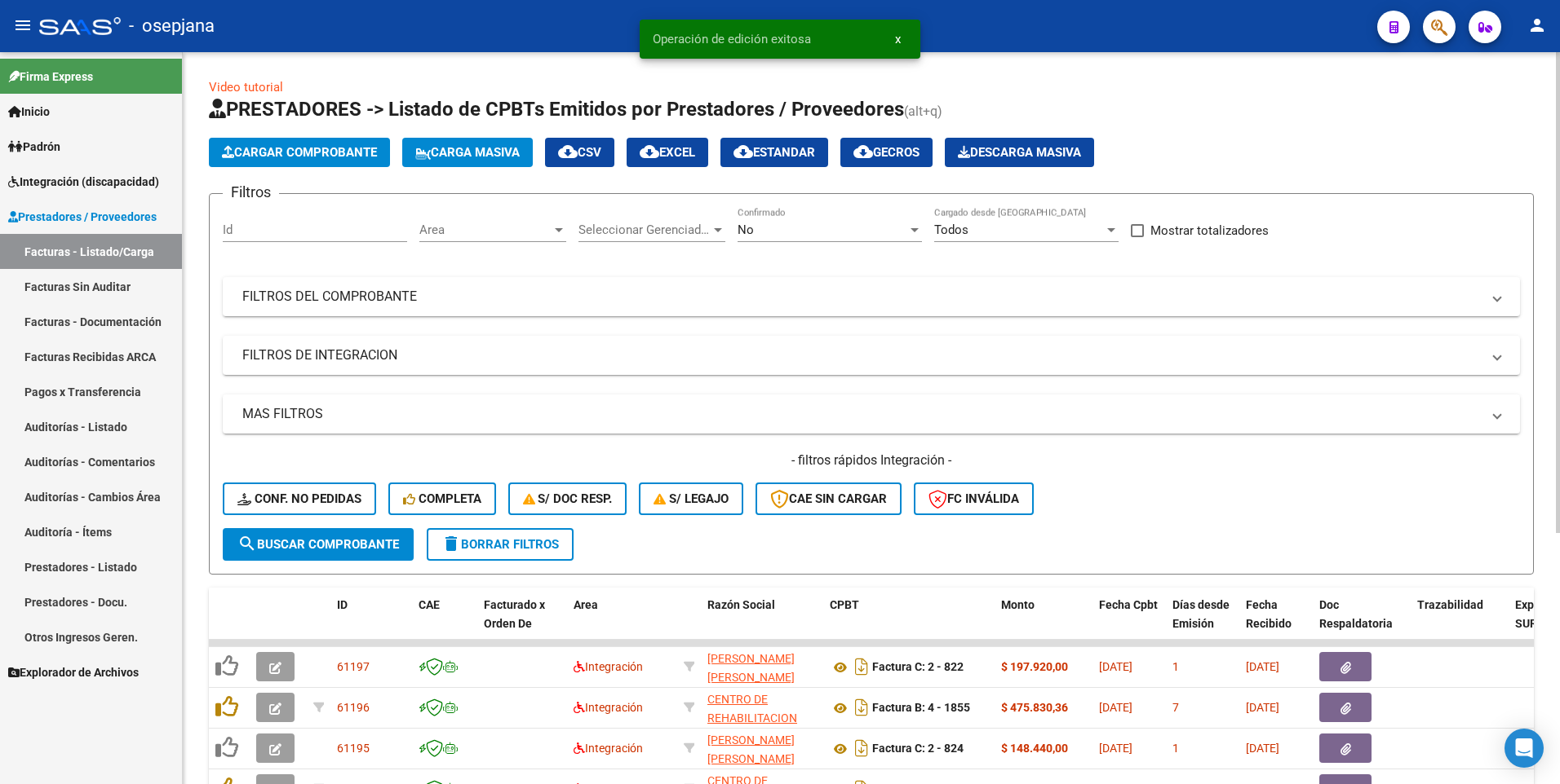
click at [318, 150] on span "Cargar Comprobante" at bounding box center [299, 153] width 155 height 15
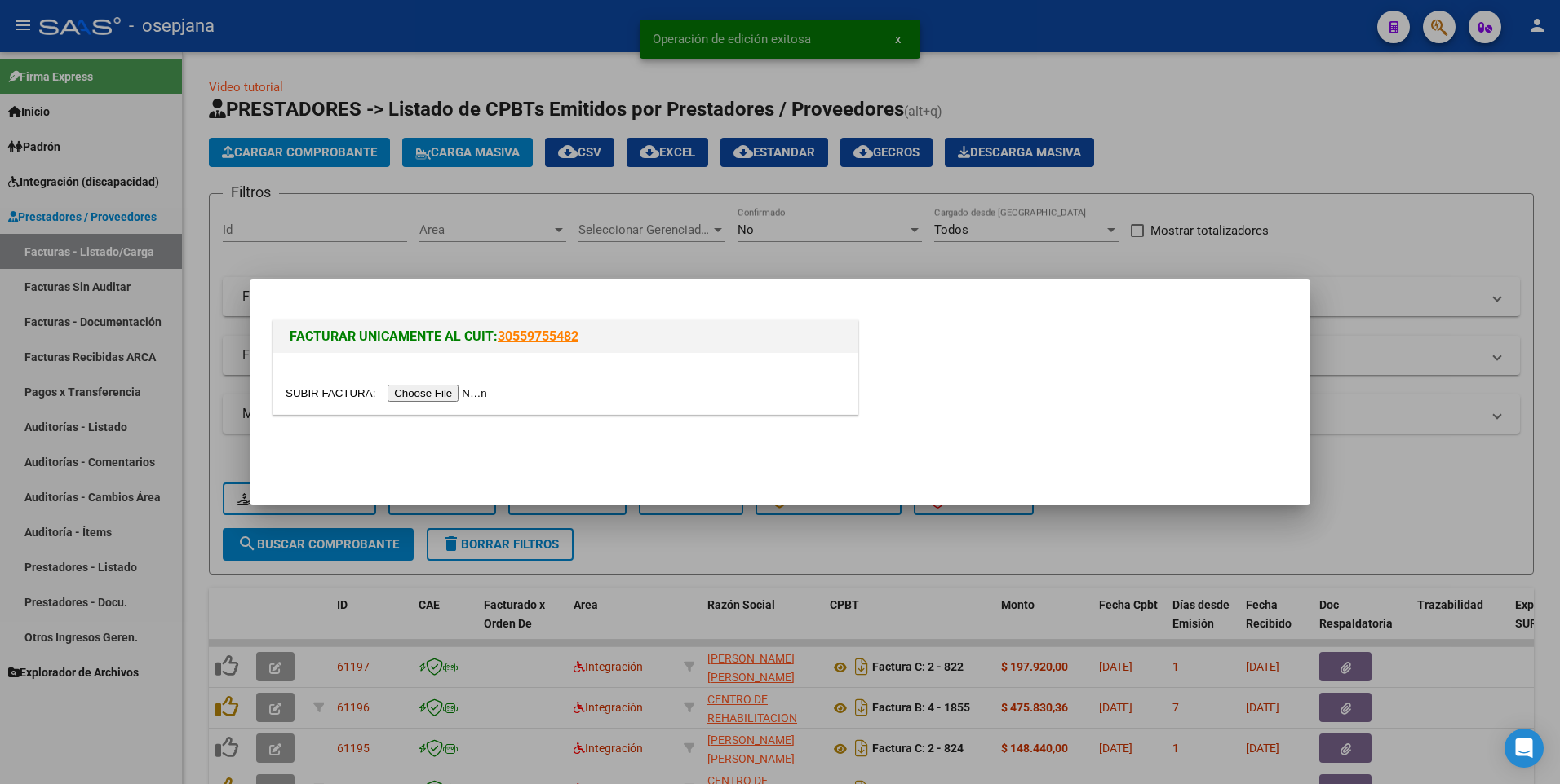
click at [385, 395] on input "file" at bounding box center [389, 393] width 207 height 17
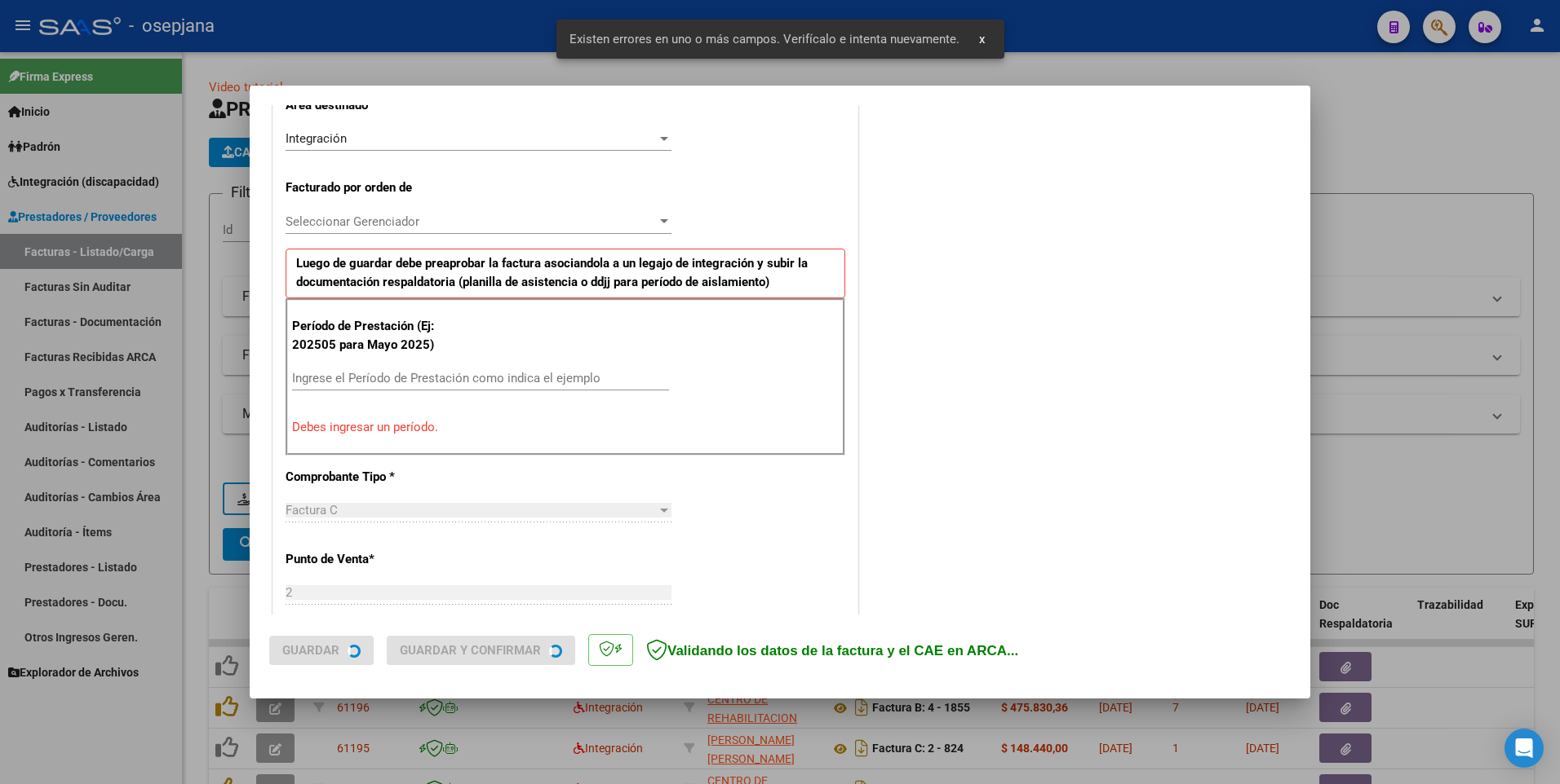
scroll to position [396, 0]
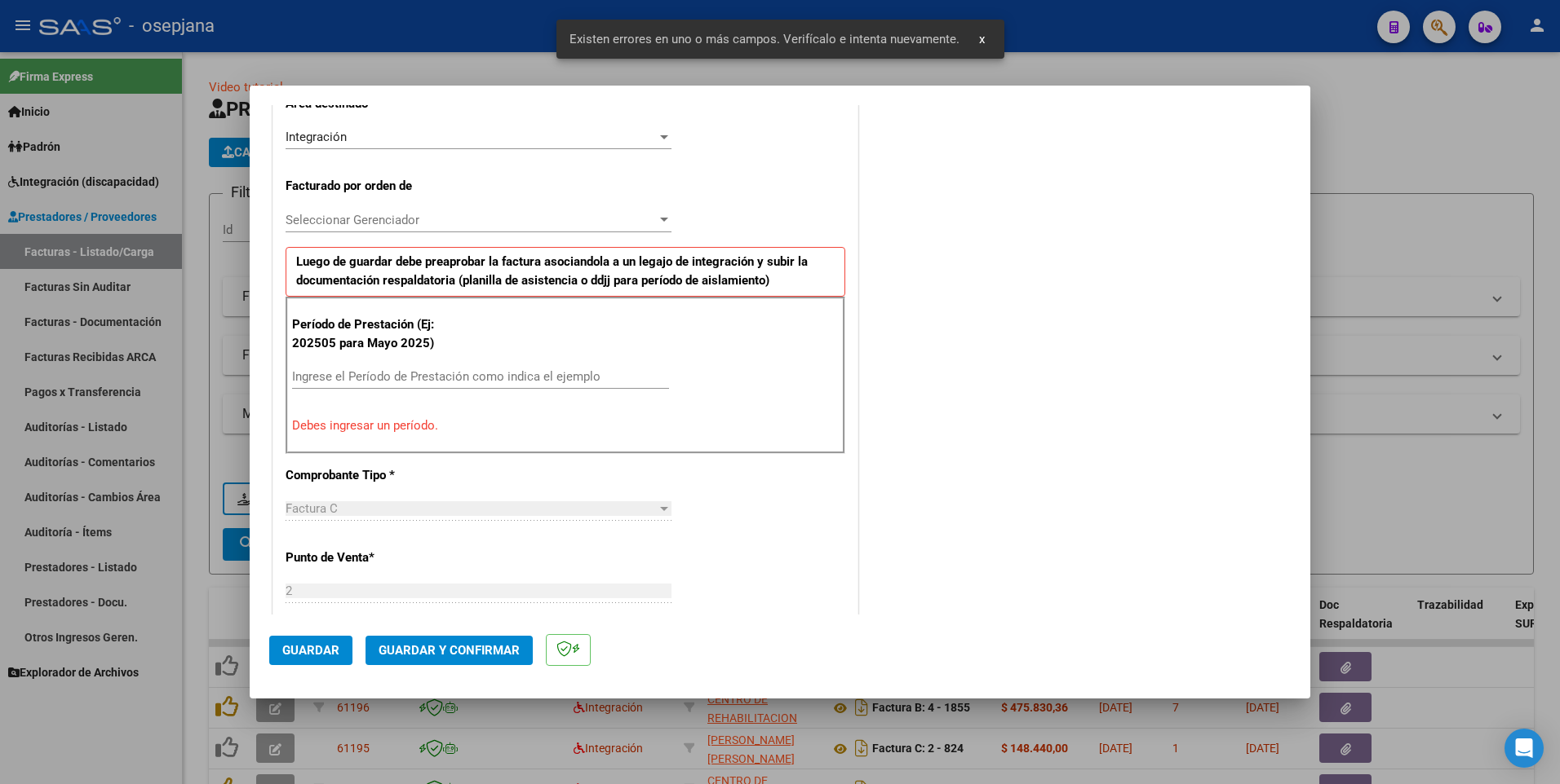
click at [392, 377] on input "Ingrese el Período de Prestación como indica el ejemplo" at bounding box center [480, 376] width 377 height 15
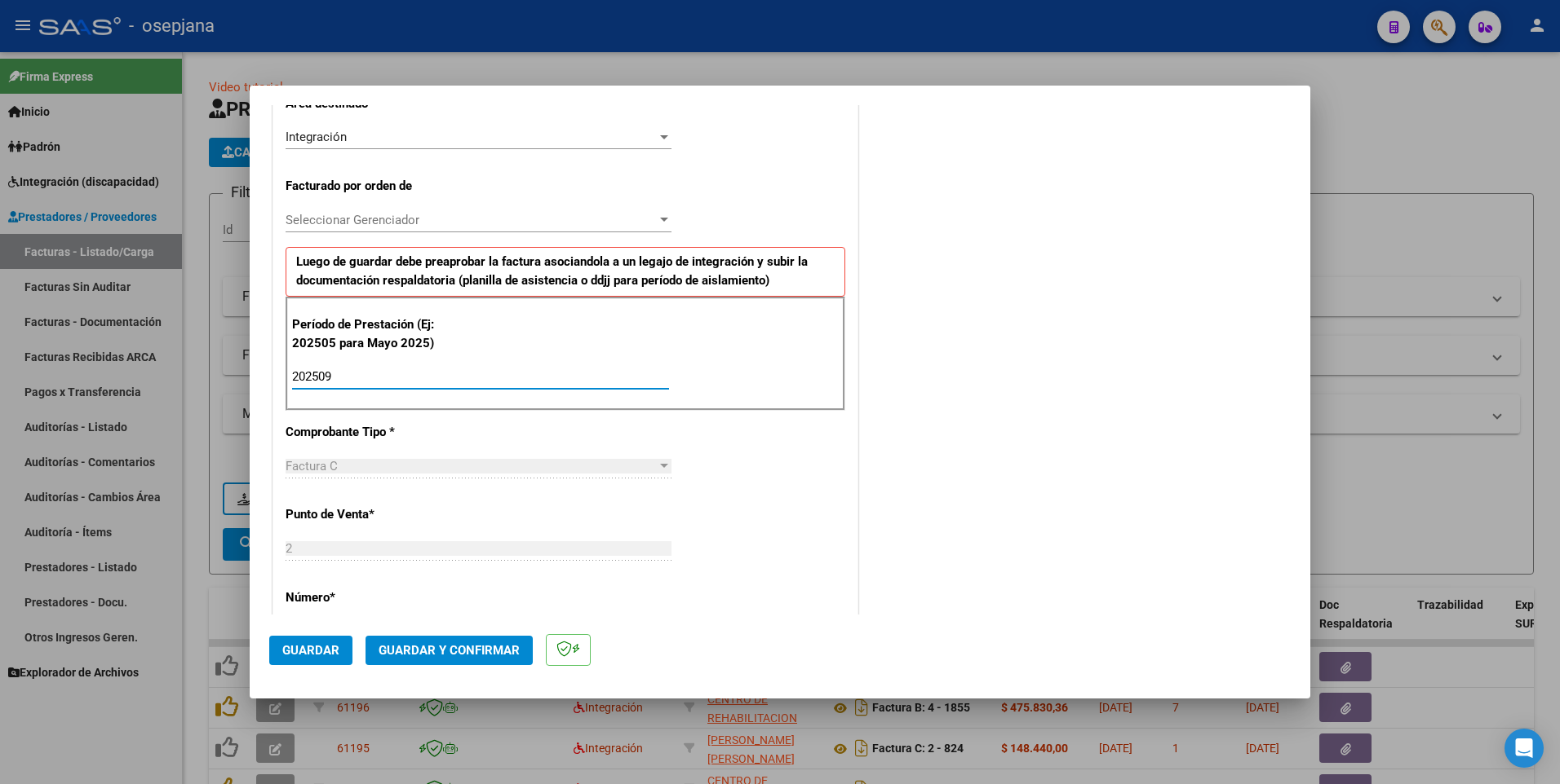
type input "202509"
click at [309, 655] on span "Guardar" at bounding box center [311, 650] width 57 height 15
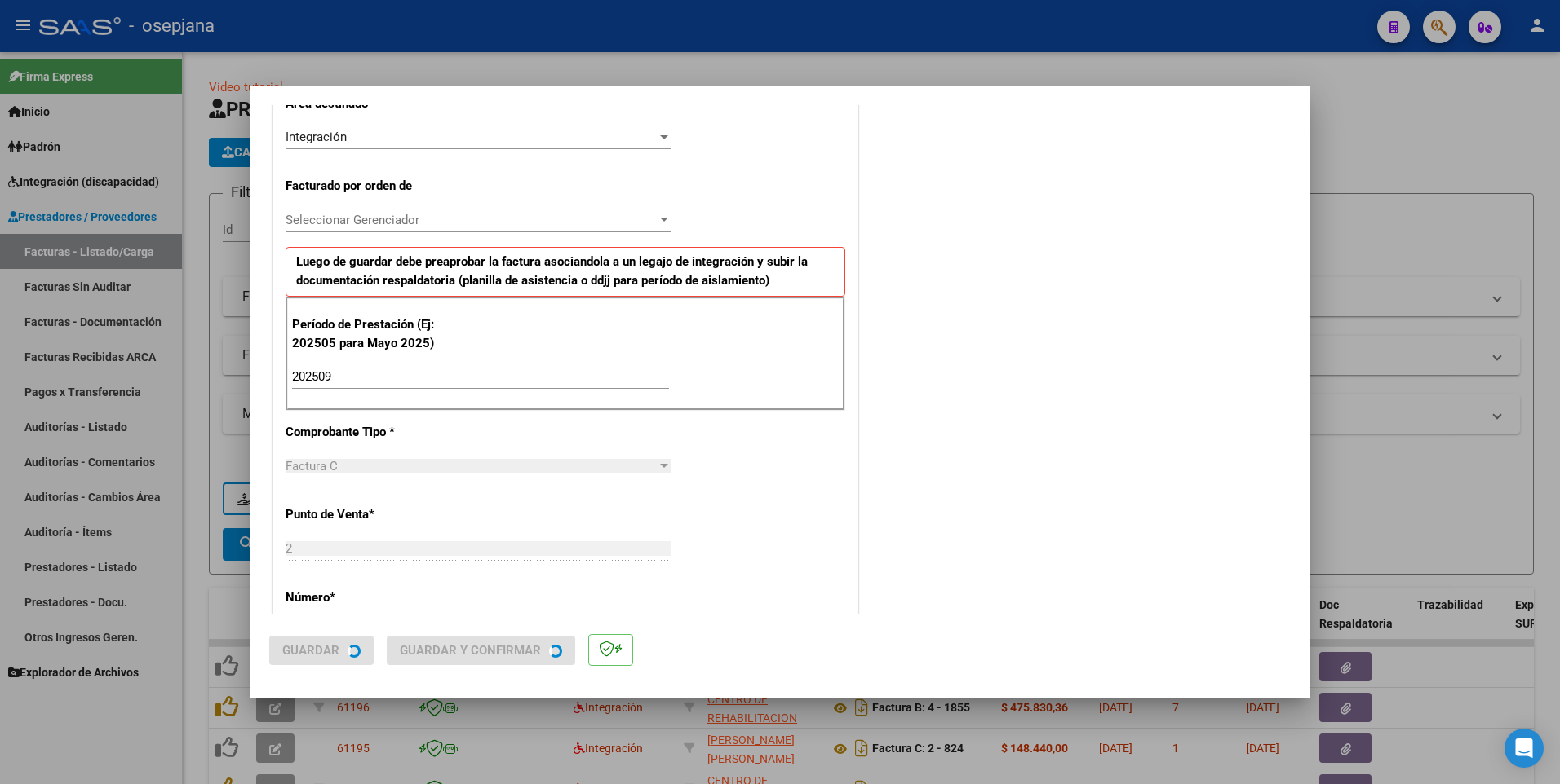
scroll to position [0, 0]
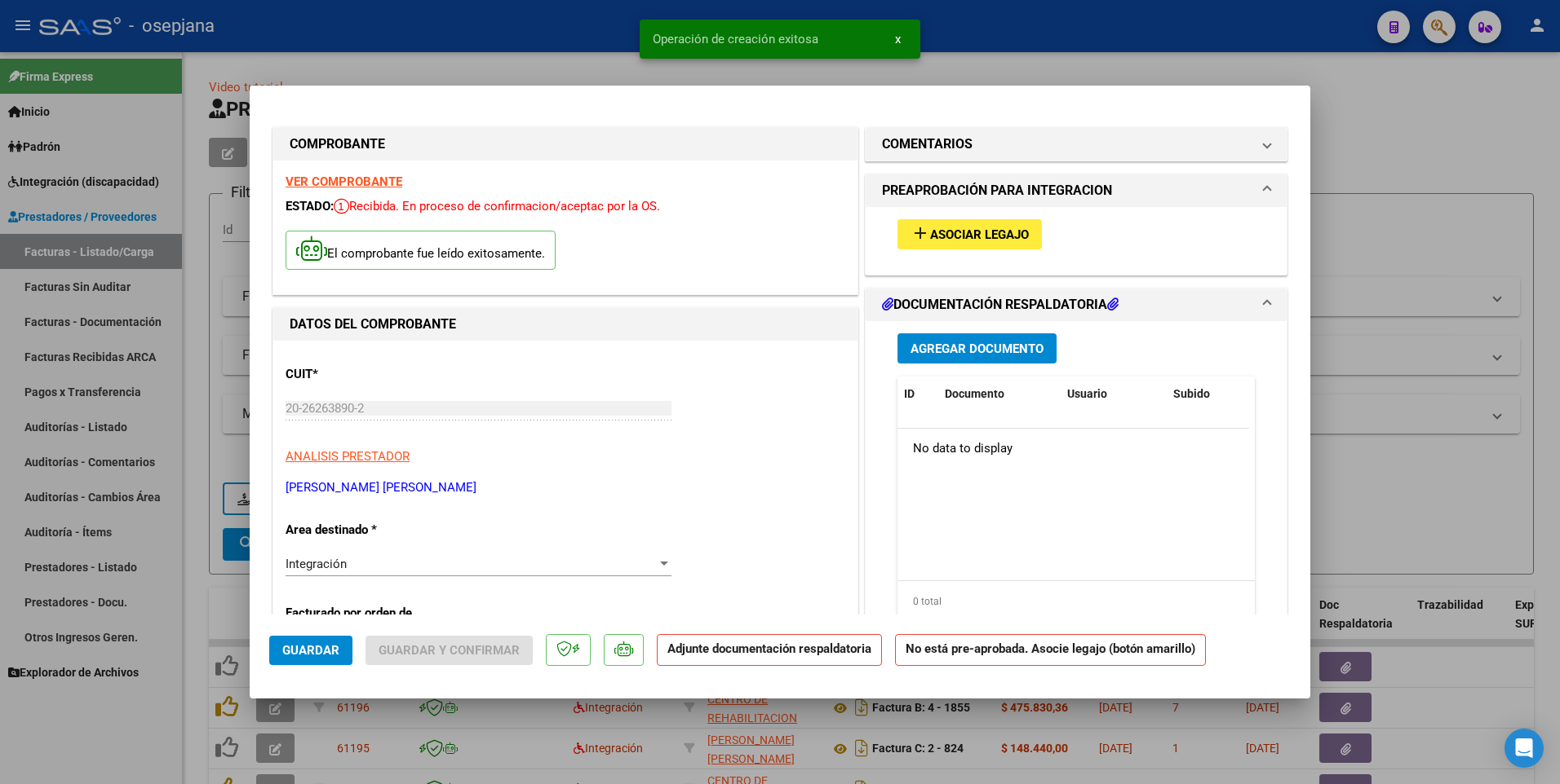
click at [968, 347] on span "Agregar Documento" at bounding box center [977, 349] width 133 height 15
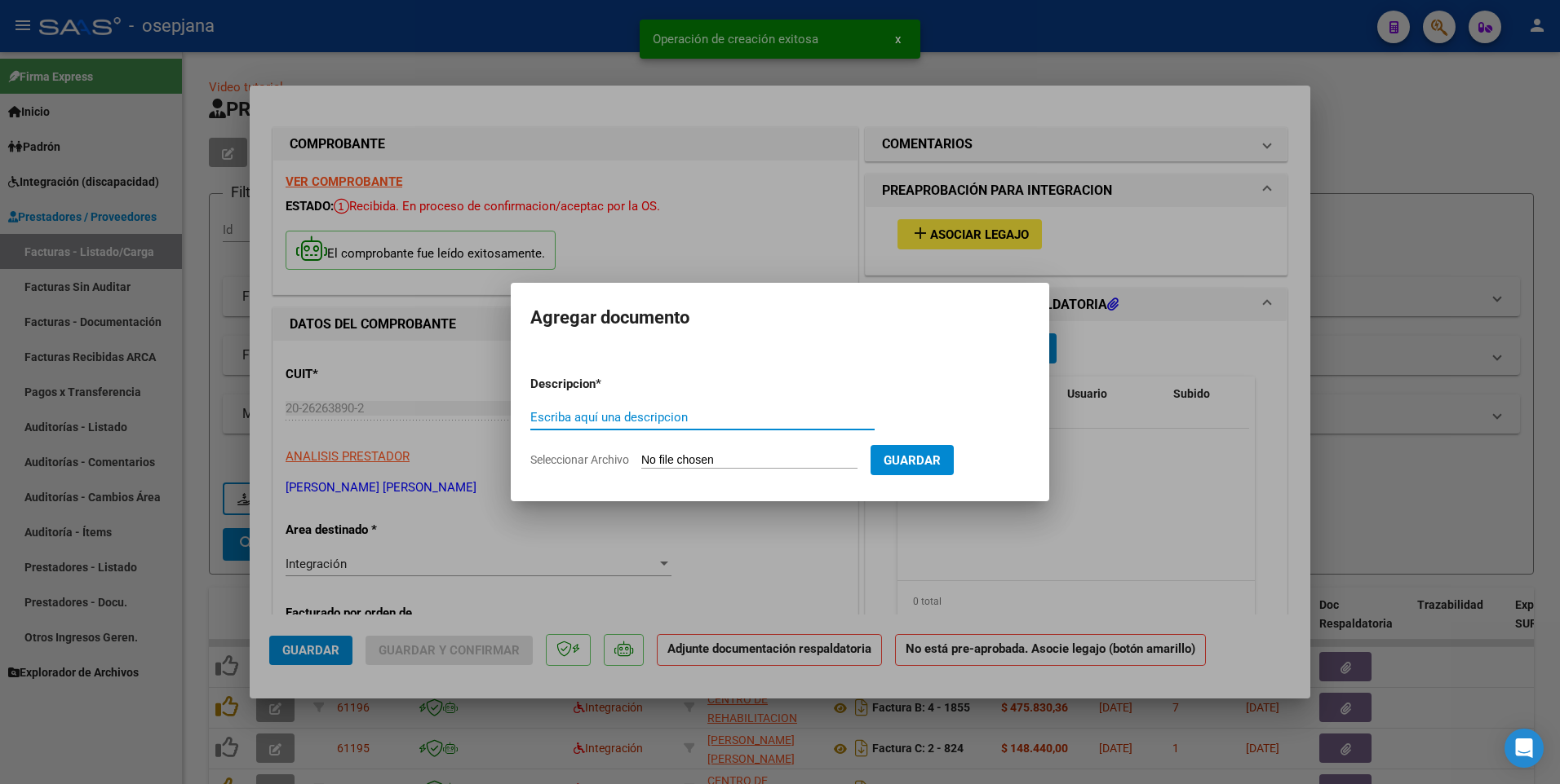
click at [604, 425] on input "Escriba aquí una descripcion" at bounding box center [703, 417] width 344 height 15
type input "asist"
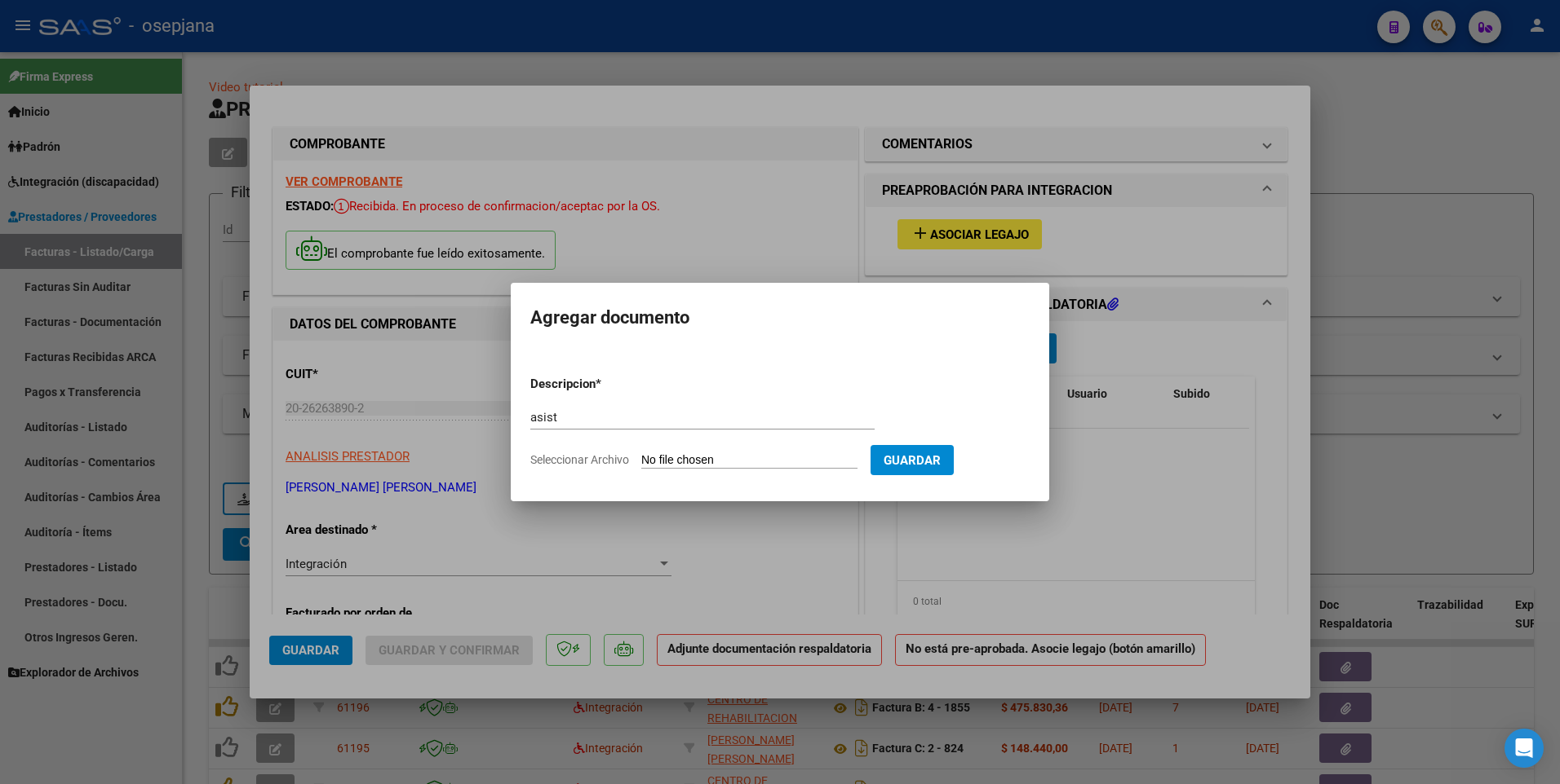
click at [775, 457] on input "Seleccionar Archivo" at bounding box center [750, 460] width 217 height 15
type input "C:\fakepath\monte asist [DATE].pdf"
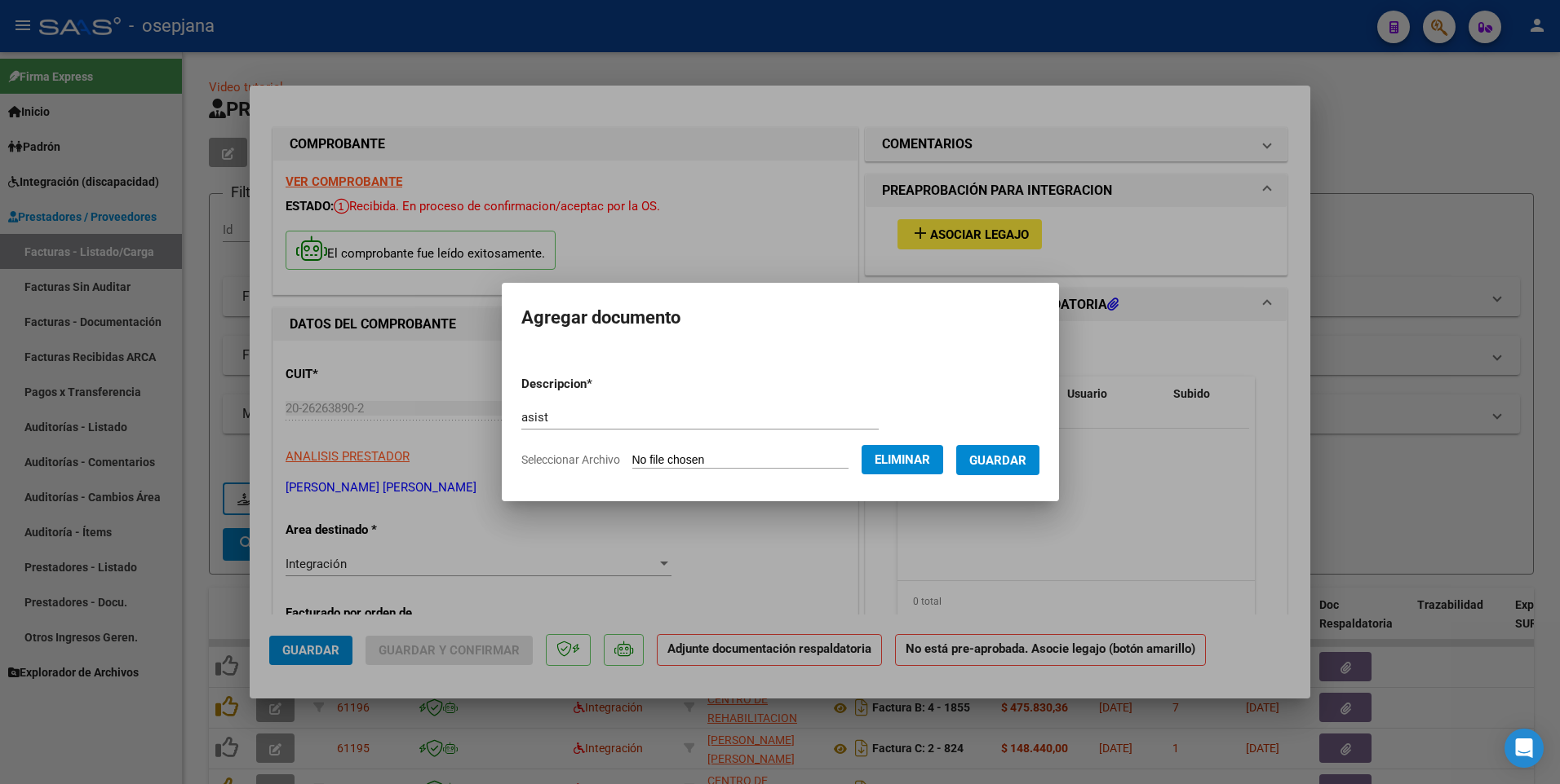
click at [981, 466] on span "Guardar" at bounding box center [997, 460] width 57 height 15
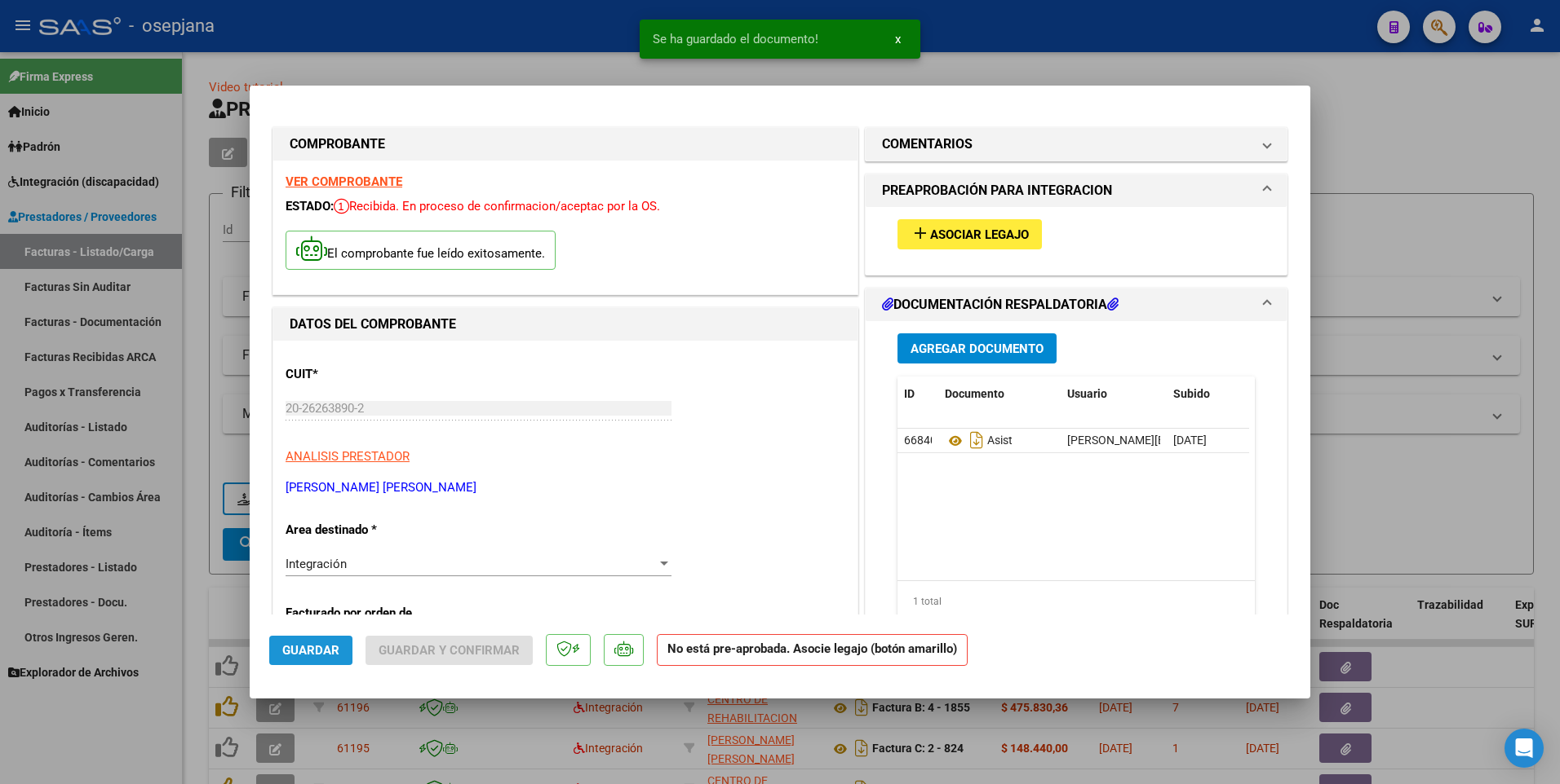
click at [293, 648] on span "Guardar" at bounding box center [311, 650] width 57 height 15
click at [449, 64] on div at bounding box center [780, 392] width 1560 height 784
type input "$ 0,00"
